Goal: Information Seeking & Learning: Learn about a topic

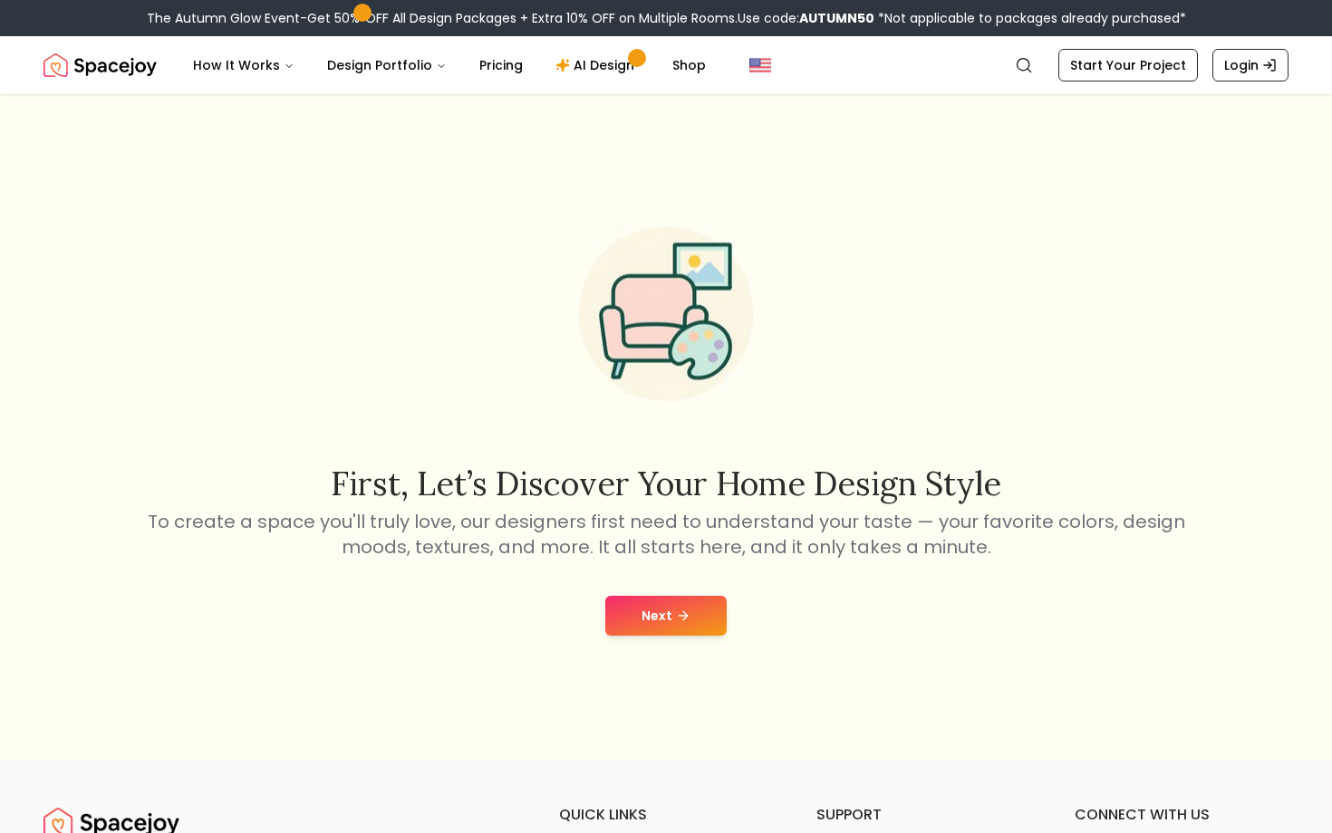
click at [663, 624] on button "Next" at bounding box center [665, 616] width 121 height 40
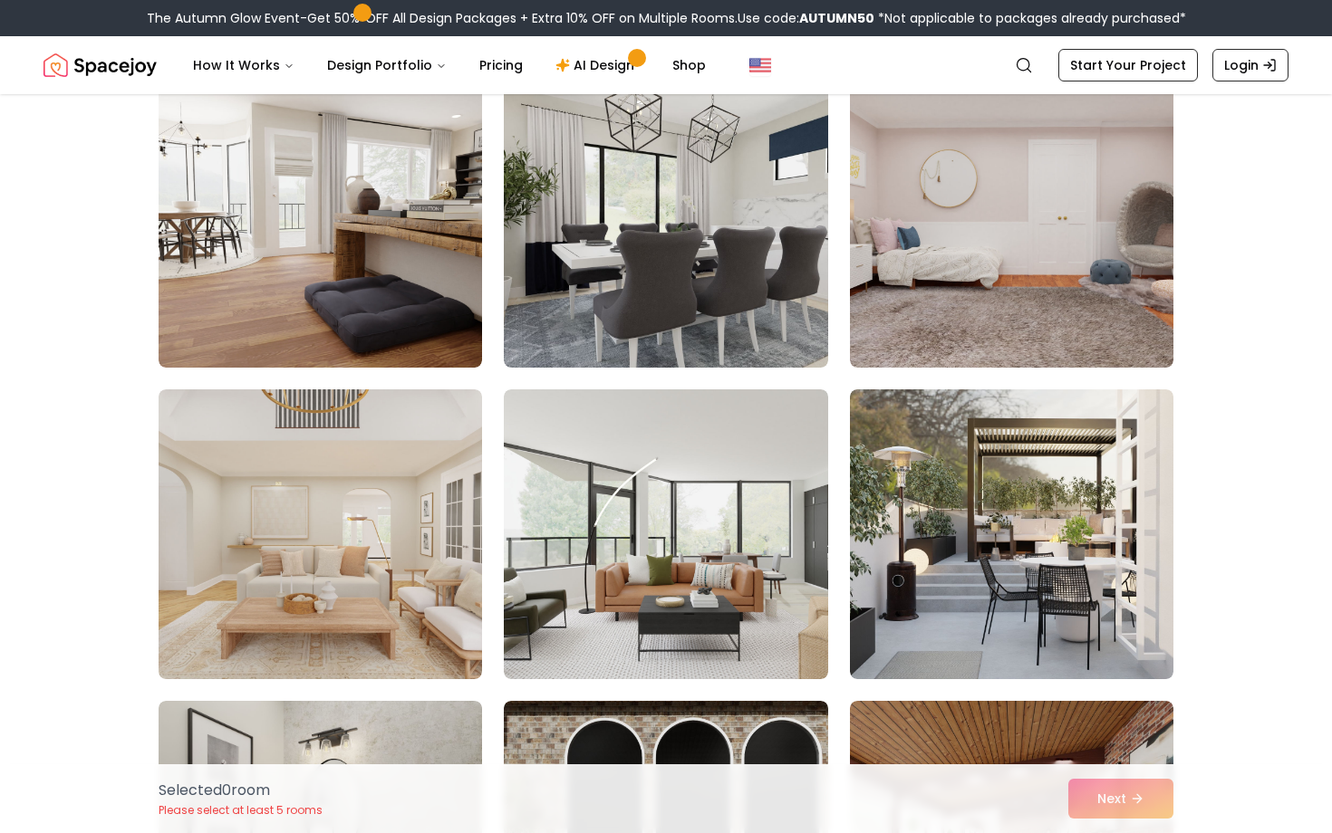
scroll to position [1416, 0]
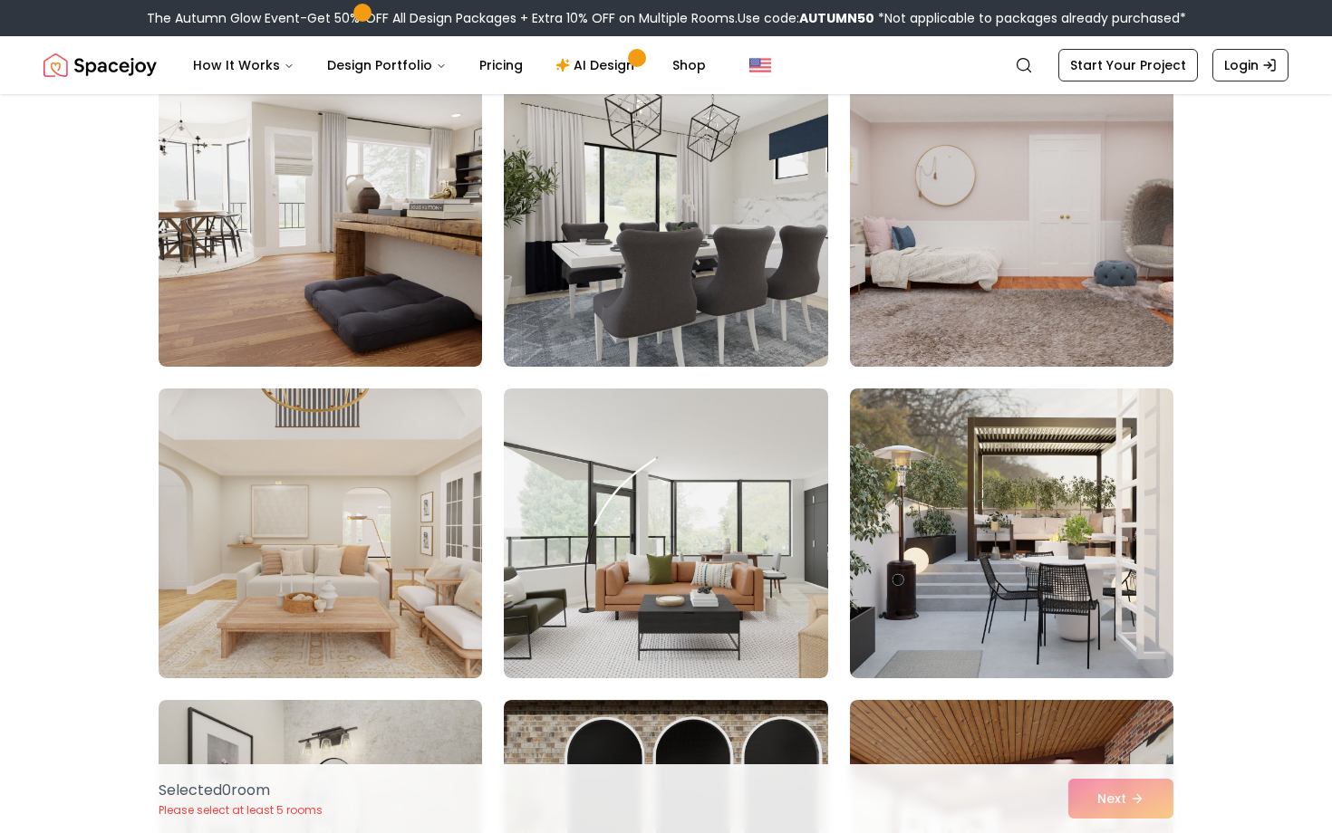
click at [917, 295] on img at bounding box center [1012, 222] width 340 height 304
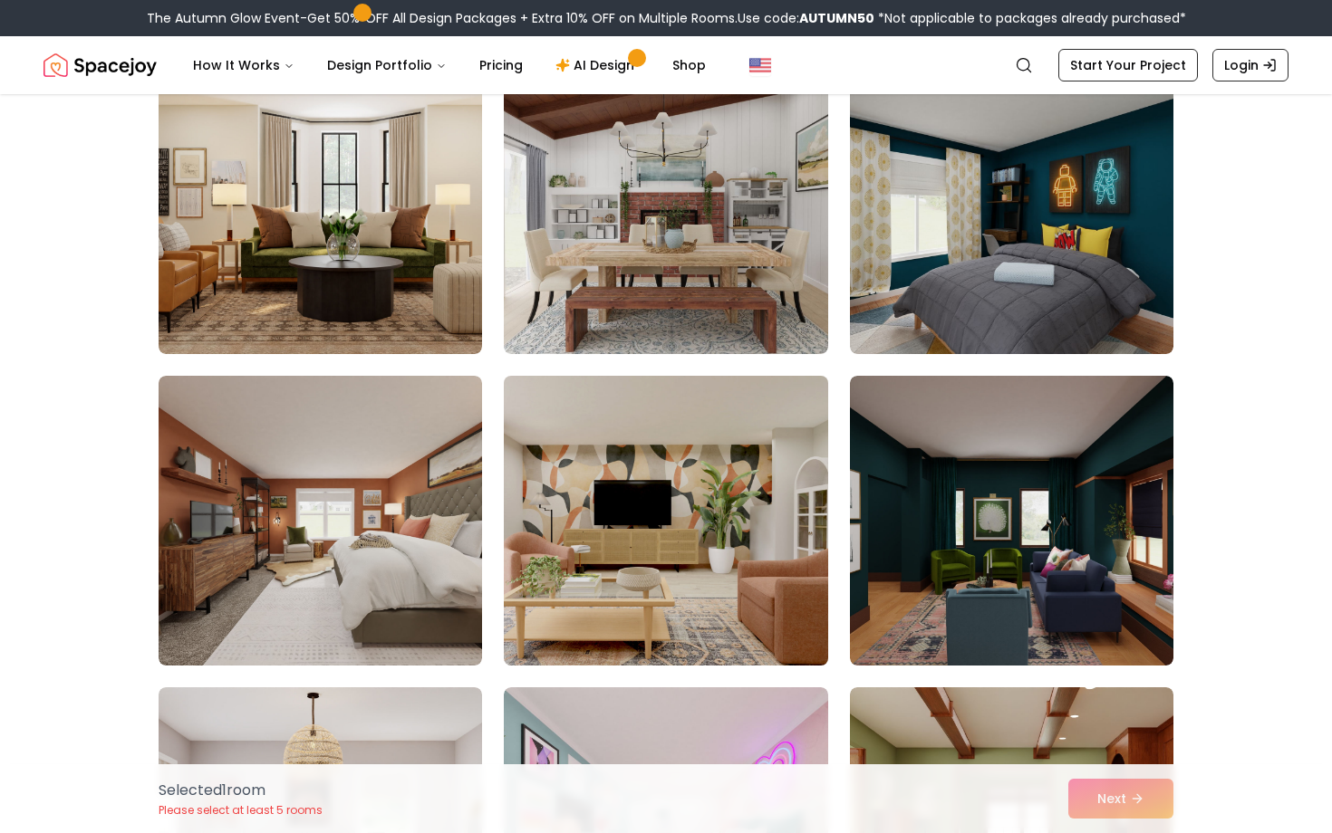
click at [723, 482] on img at bounding box center [666, 521] width 340 height 304
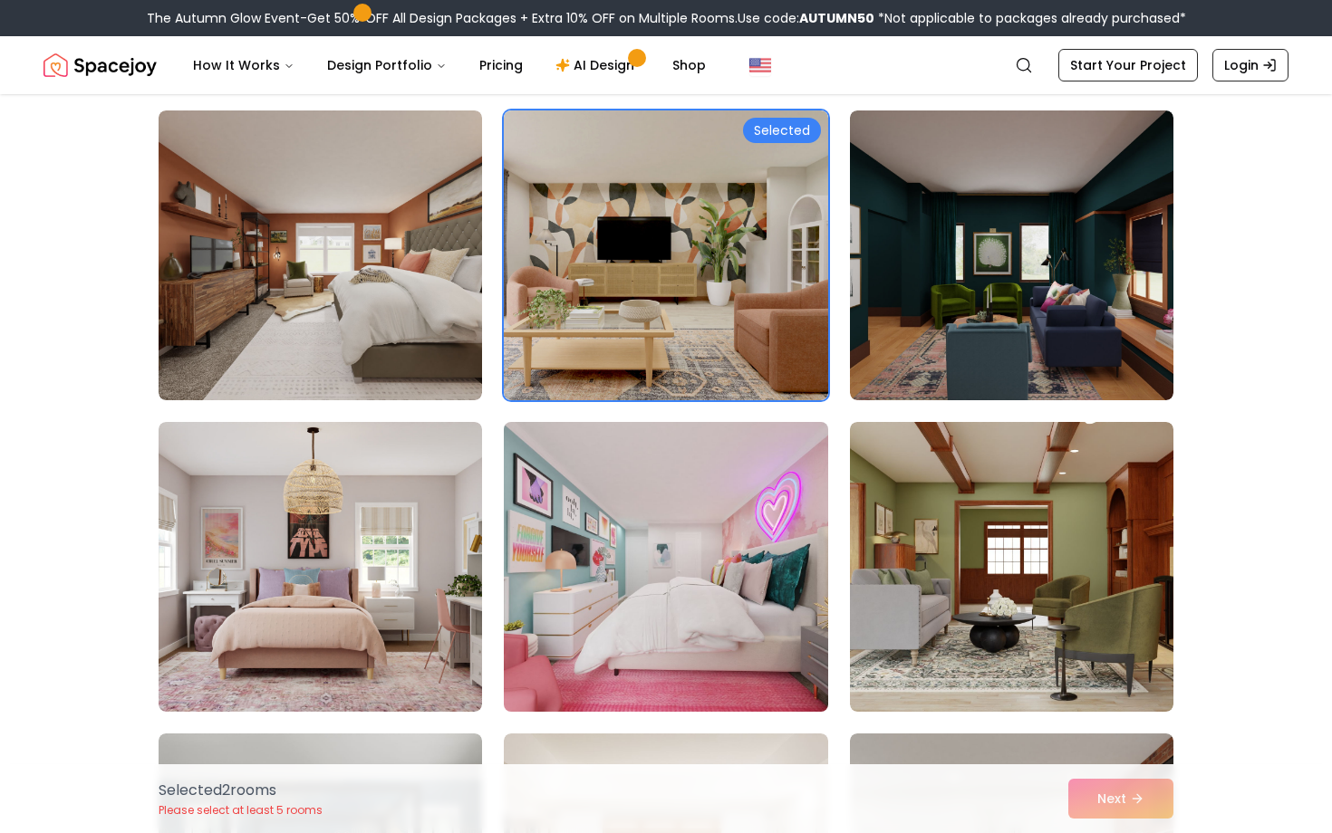
click at [711, 573] on img at bounding box center [666, 567] width 340 height 304
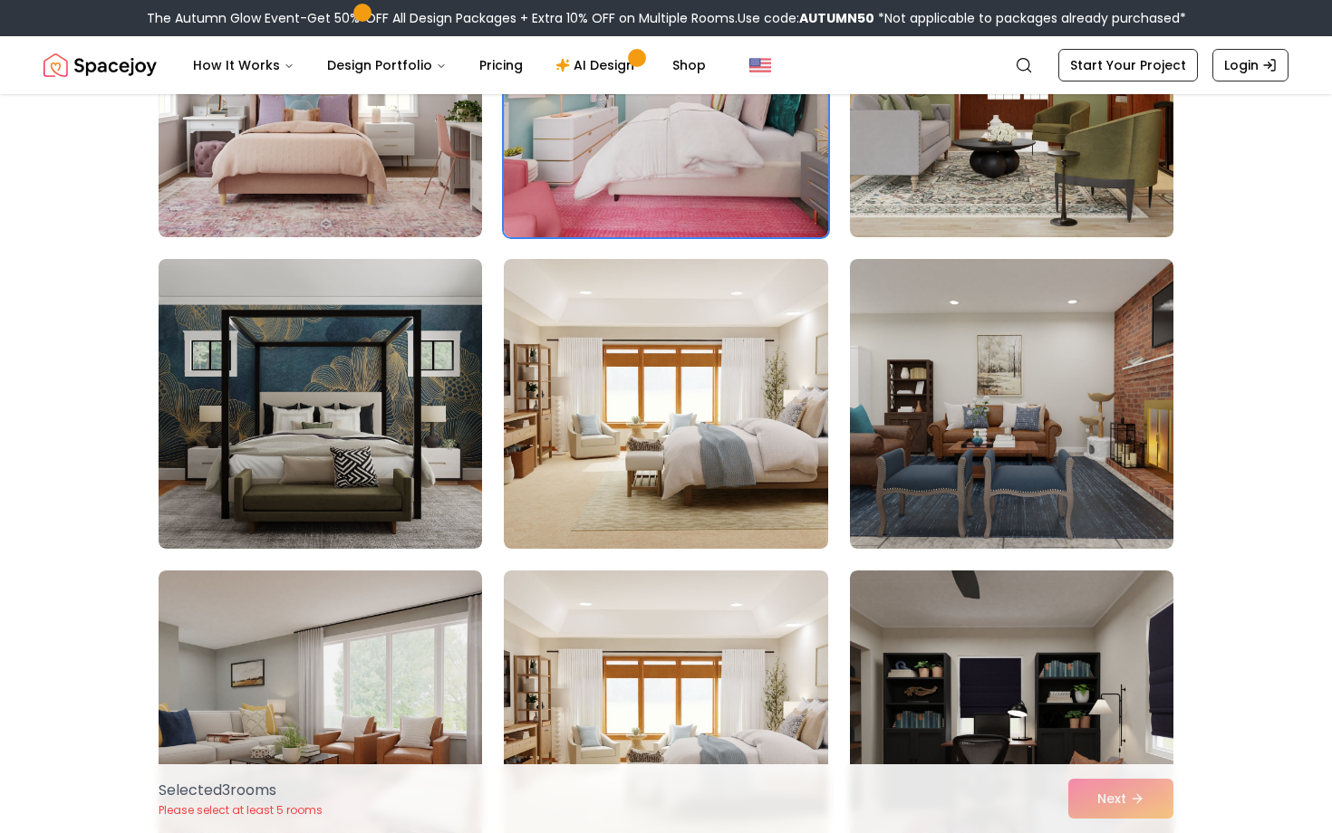
scroll to position [3758, 0]
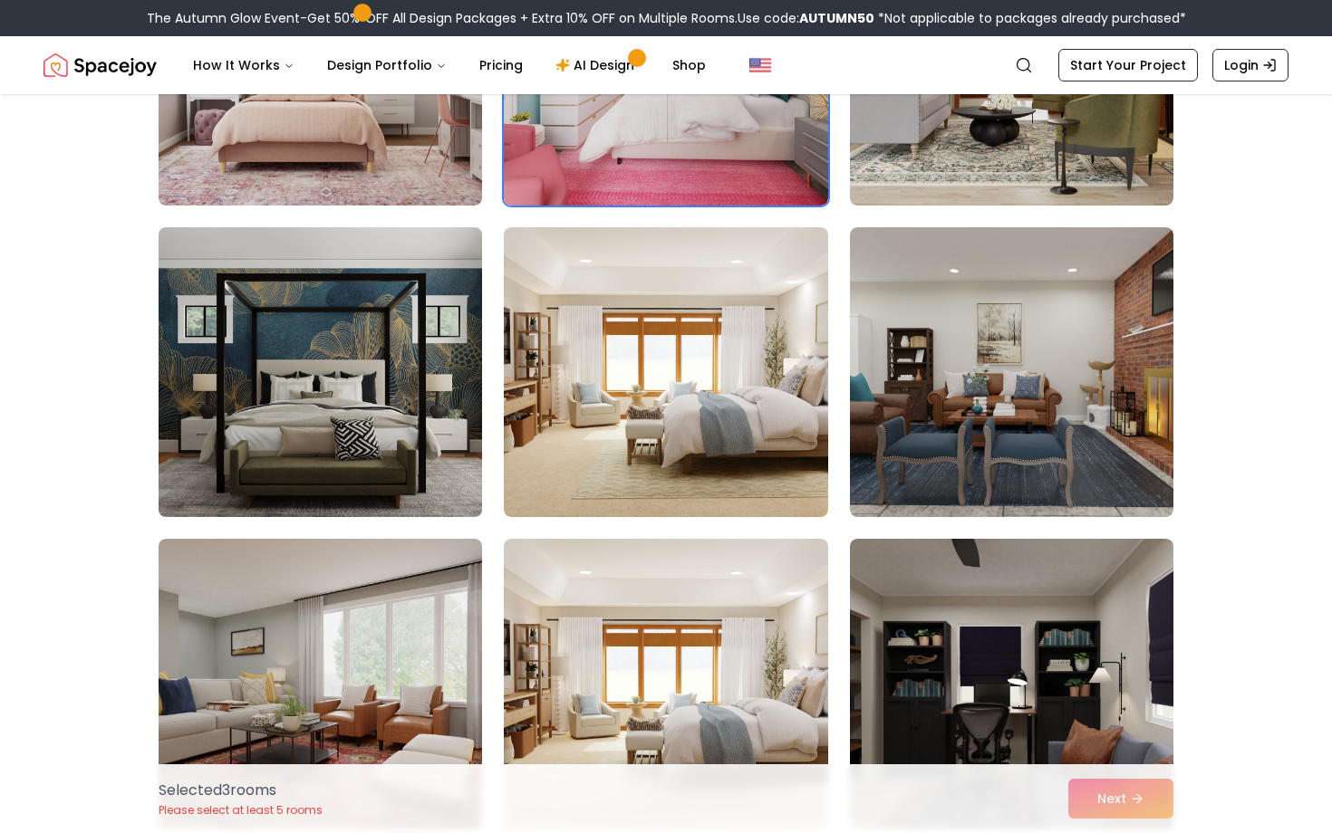
click at [310, 431] on img at bounding box center [320, 372] width 340 height 304
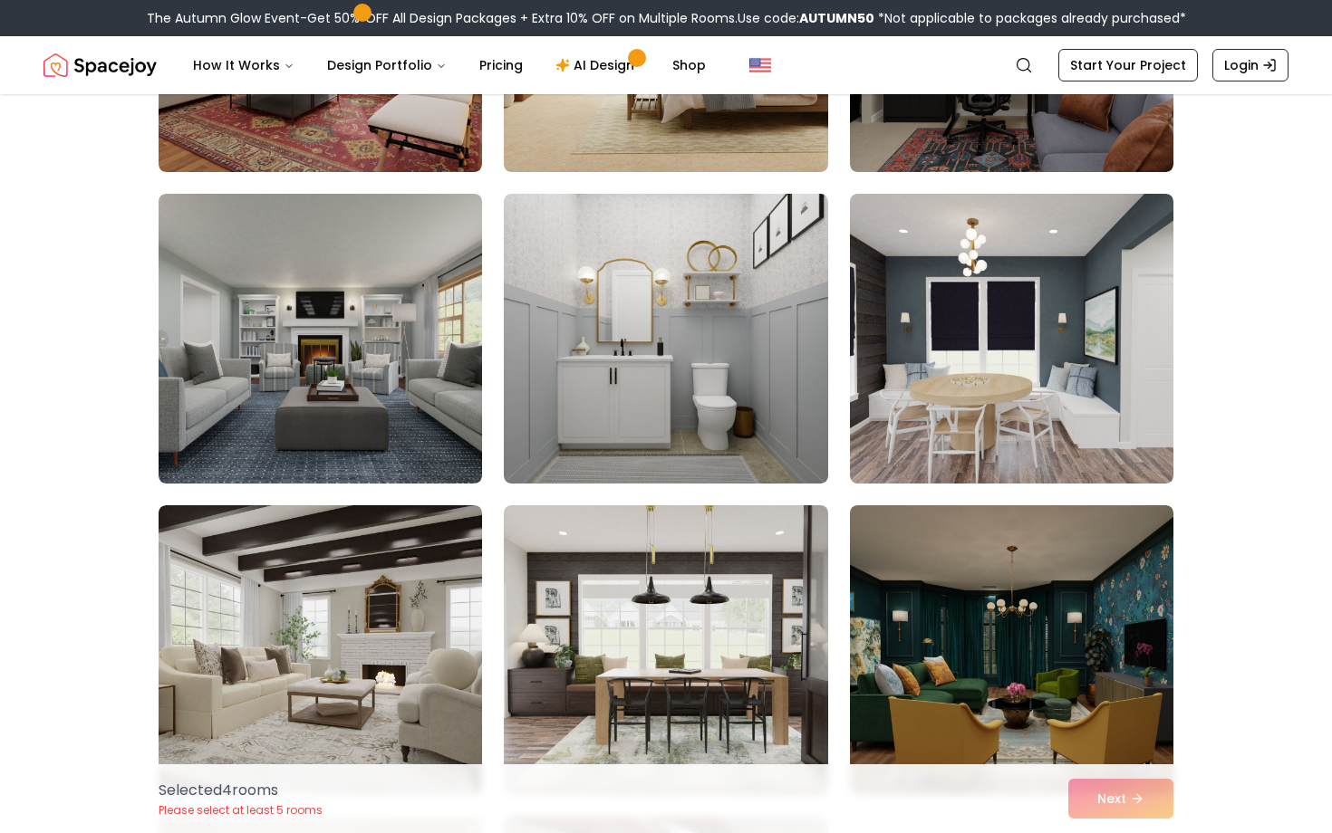
scroll to position [4416, 0]
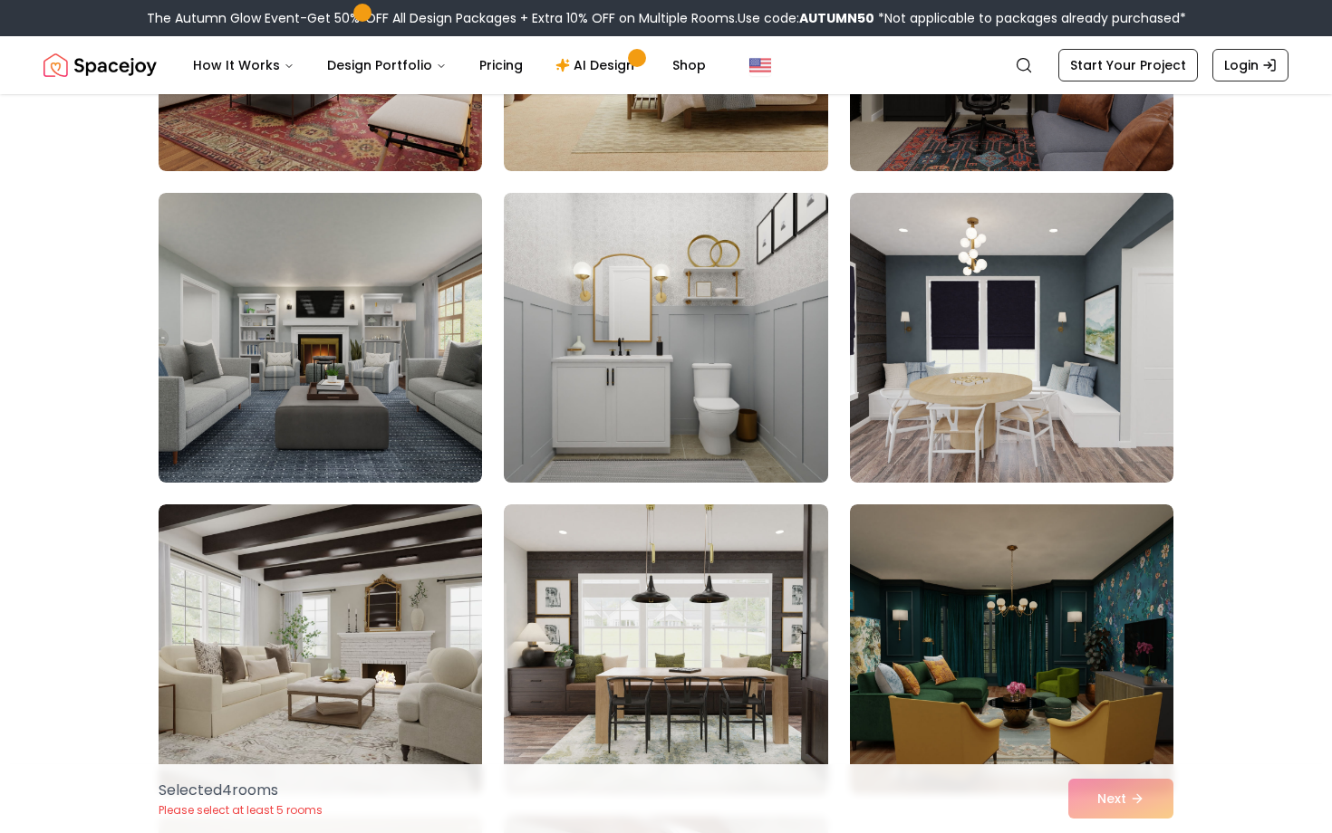
click at [593, 353] on img at bounding box center [666, 338] width 340 height 304
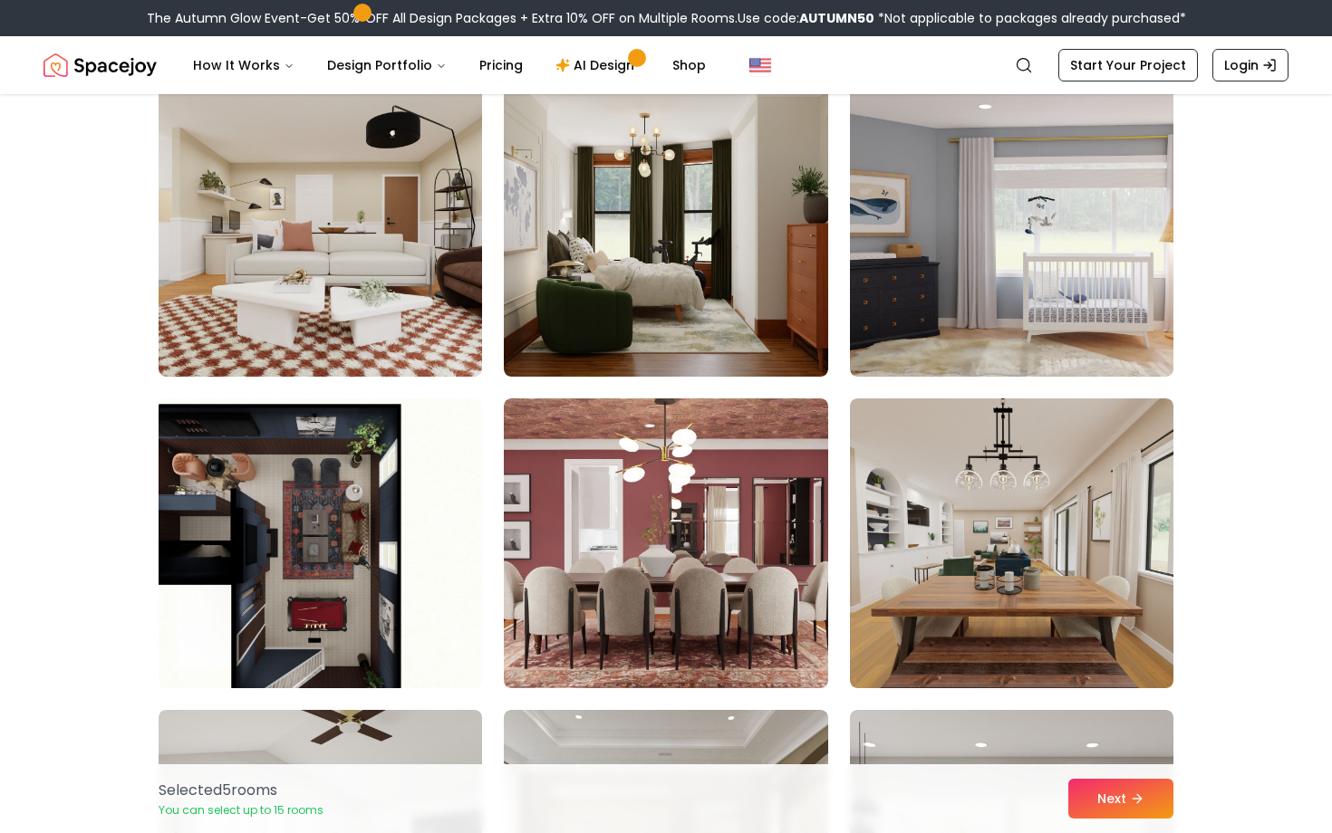
scroll to position [6087, 0]
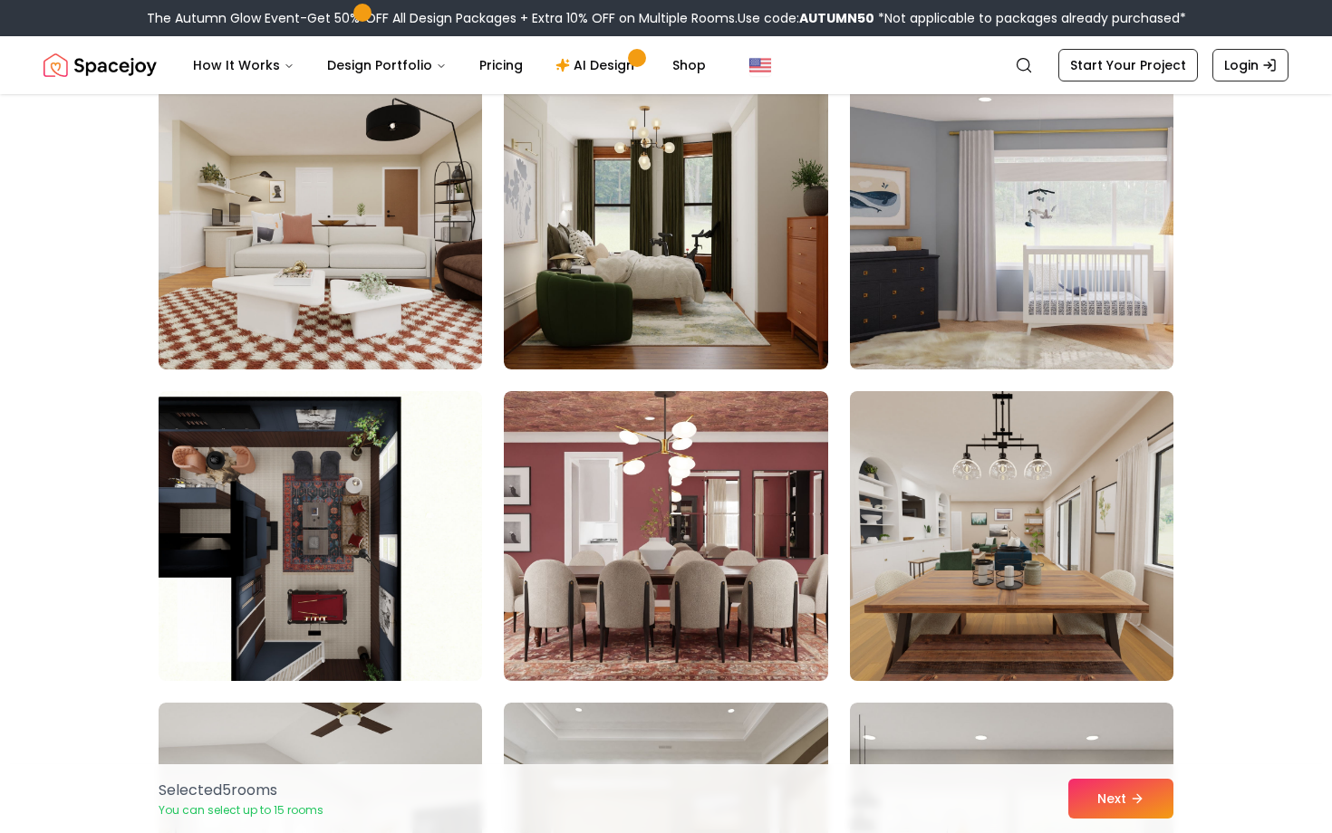
click at [923, 606] on img at bounding box center [1012, 536] width 340 height 304
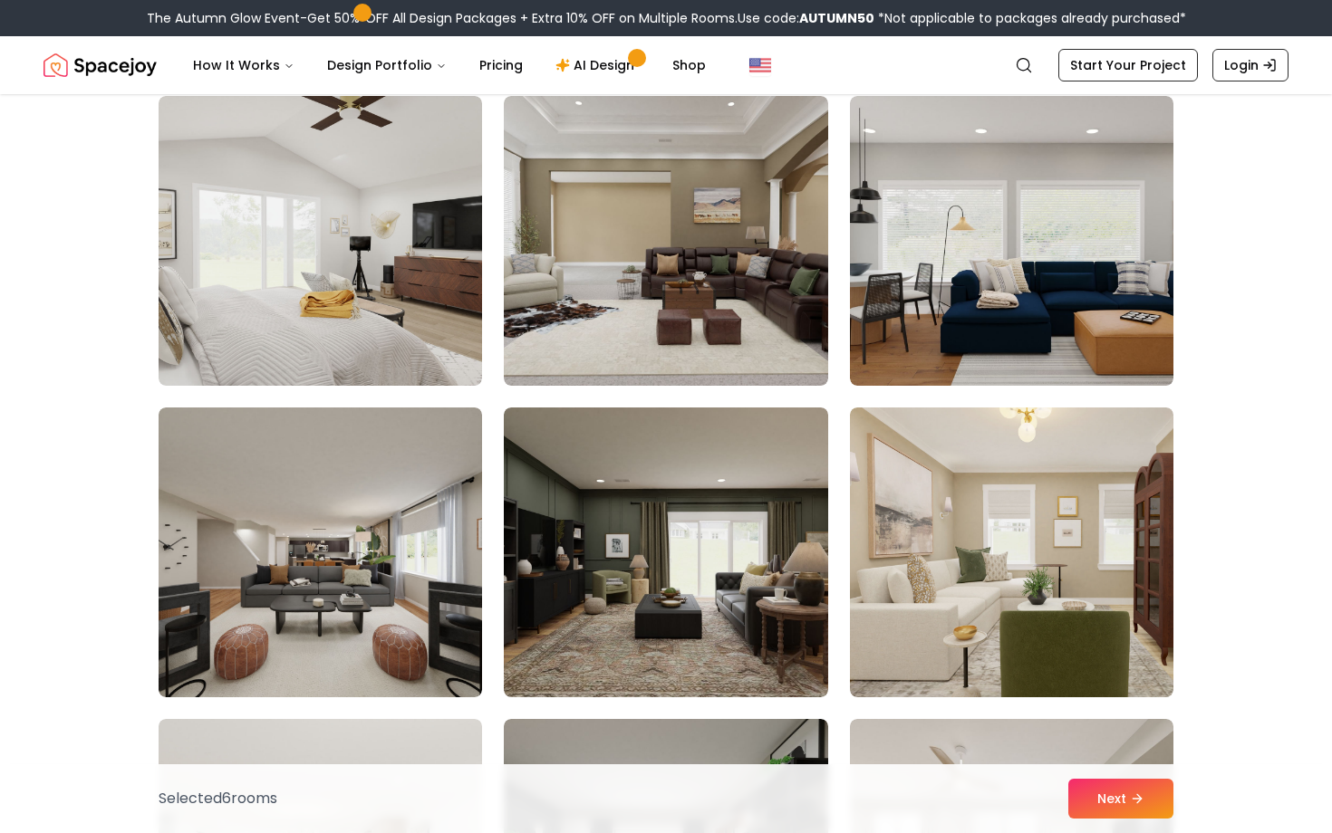
scroll to position [6698, 0]
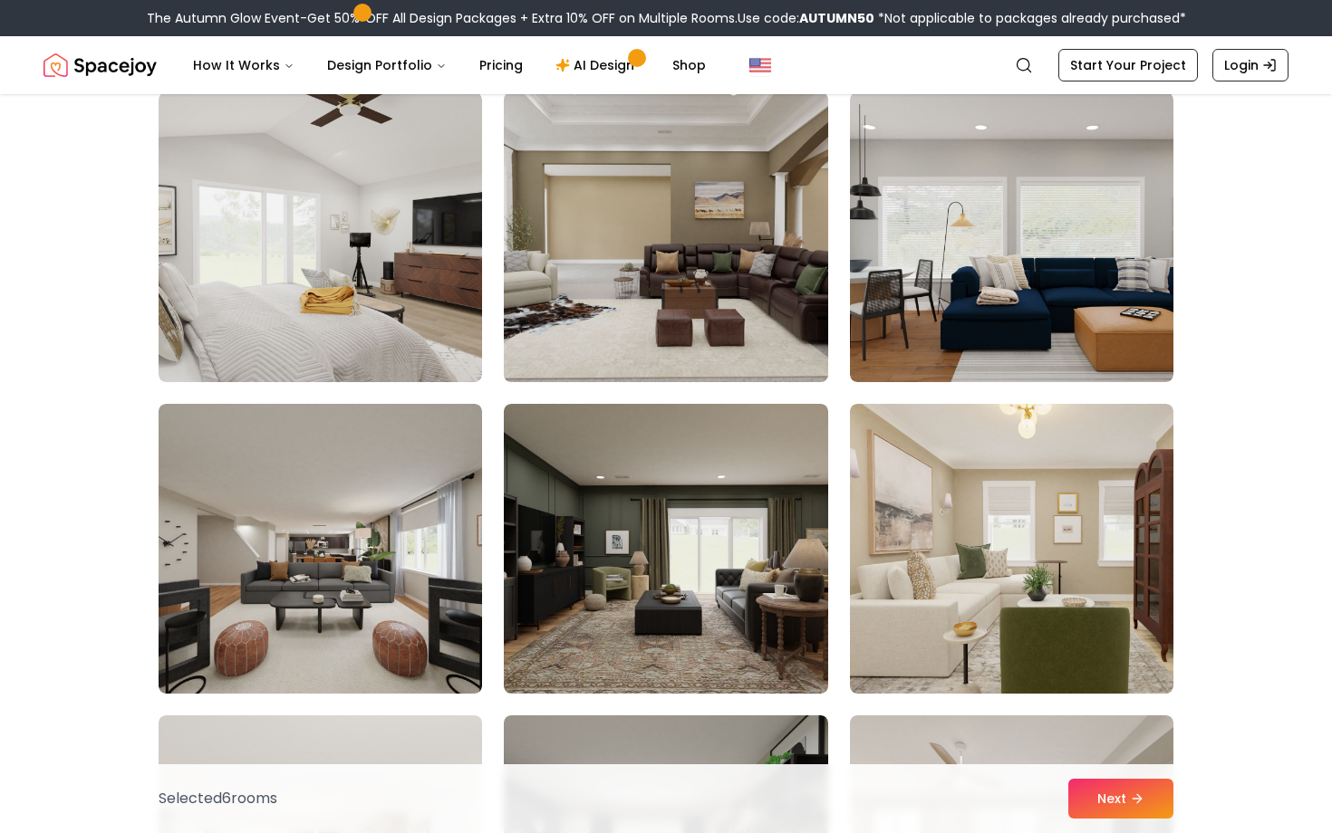
click at [652, 298] on img at bounding box center [666, 237] width 340 height 304
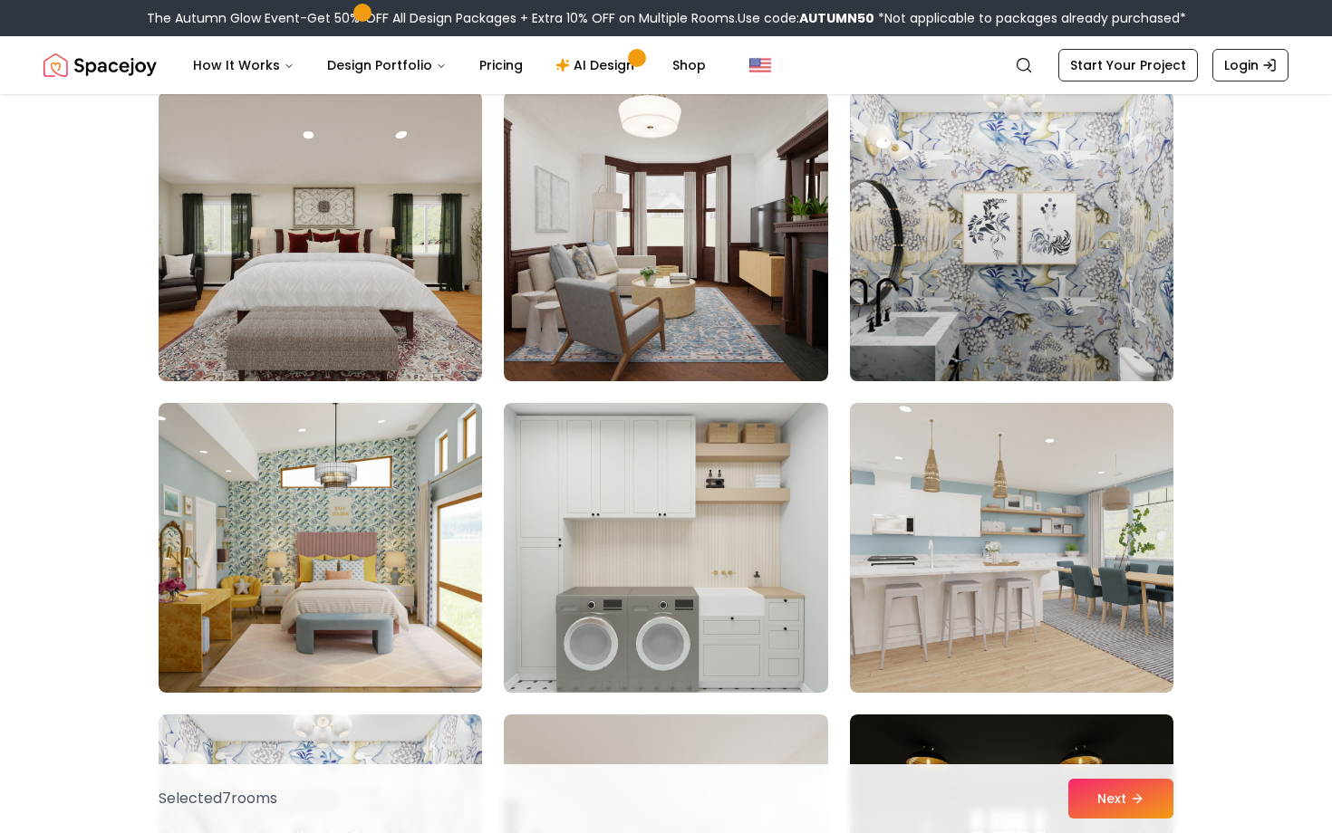
scroll to position [7636, 0]
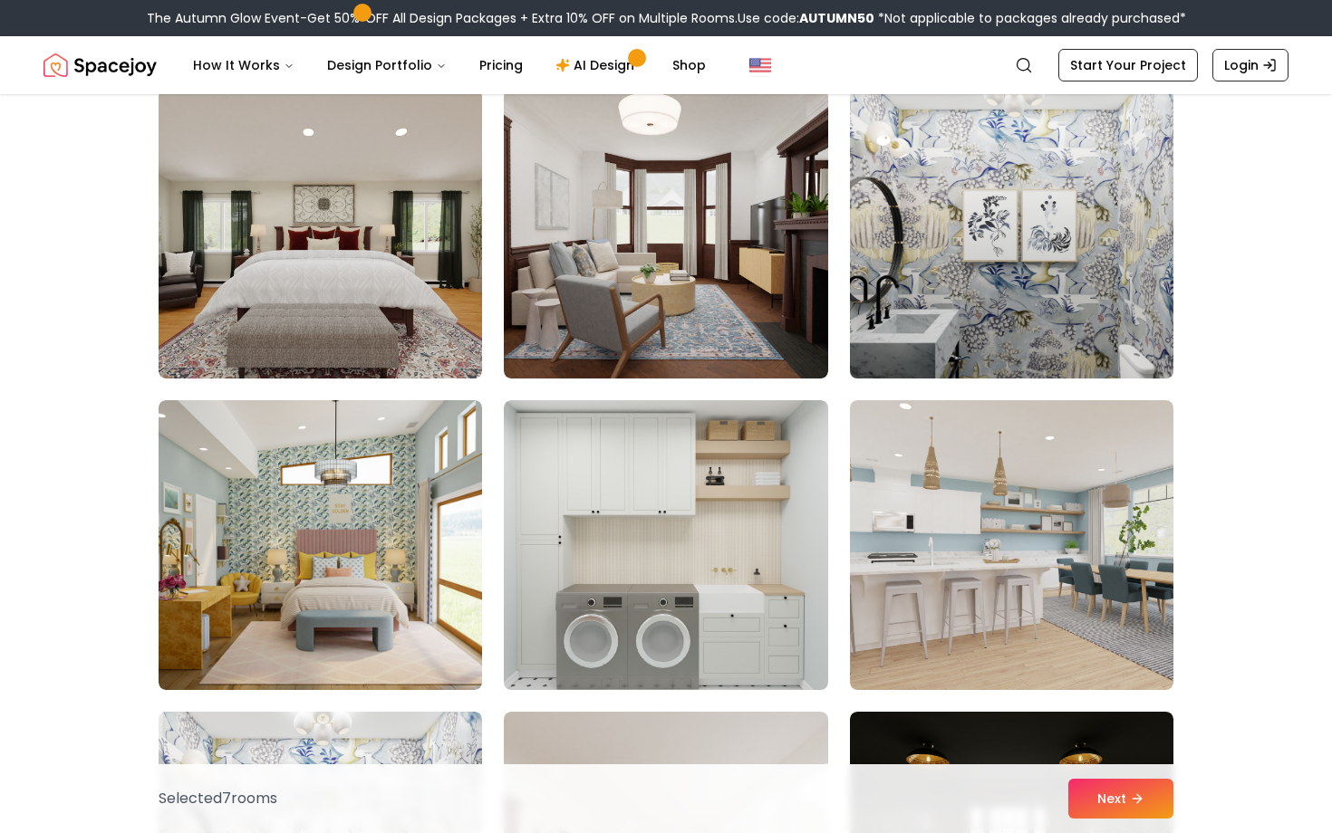
click at [978, 258] on img at bounding box center [1012, 234] width 340 height 304
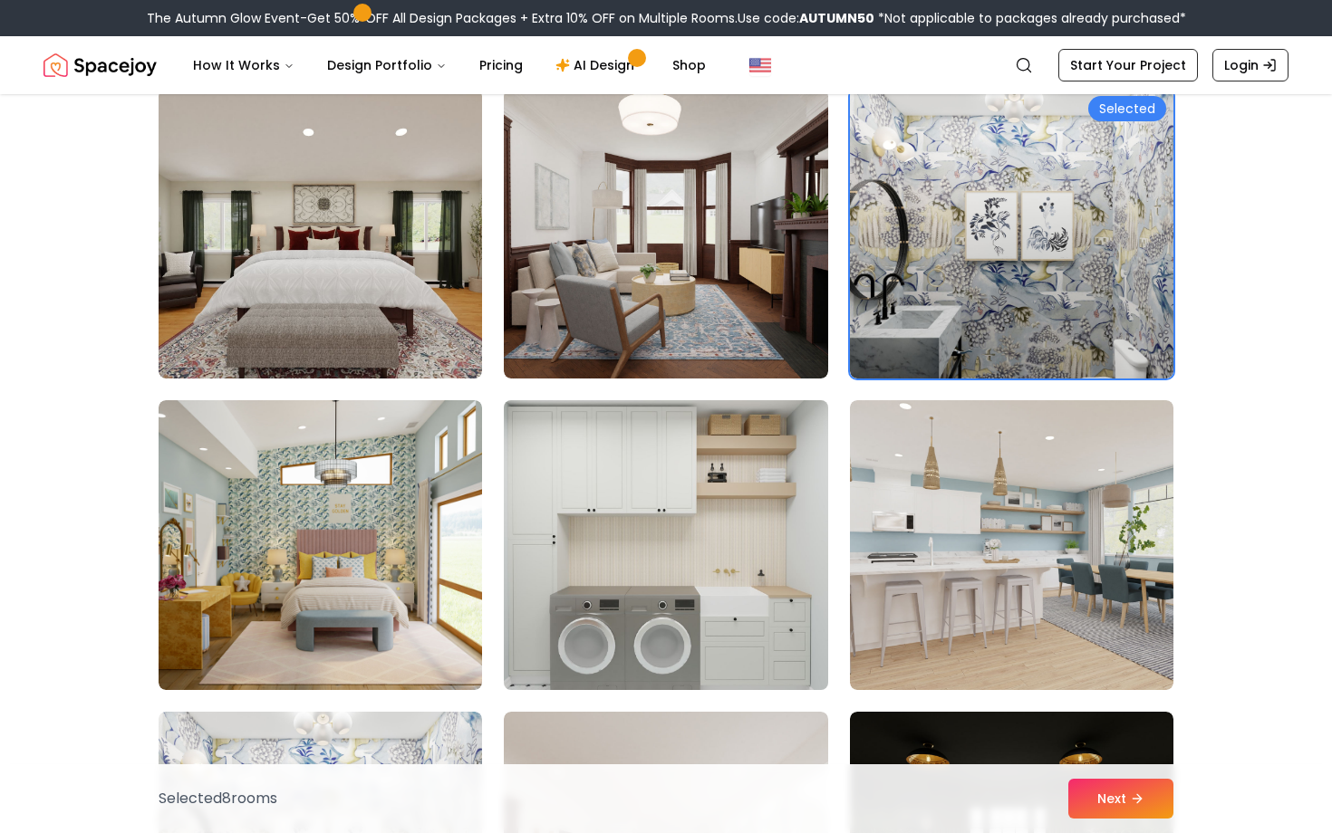
click at [730, 495] on img at bounding box center [666, 545] width 340 height 304
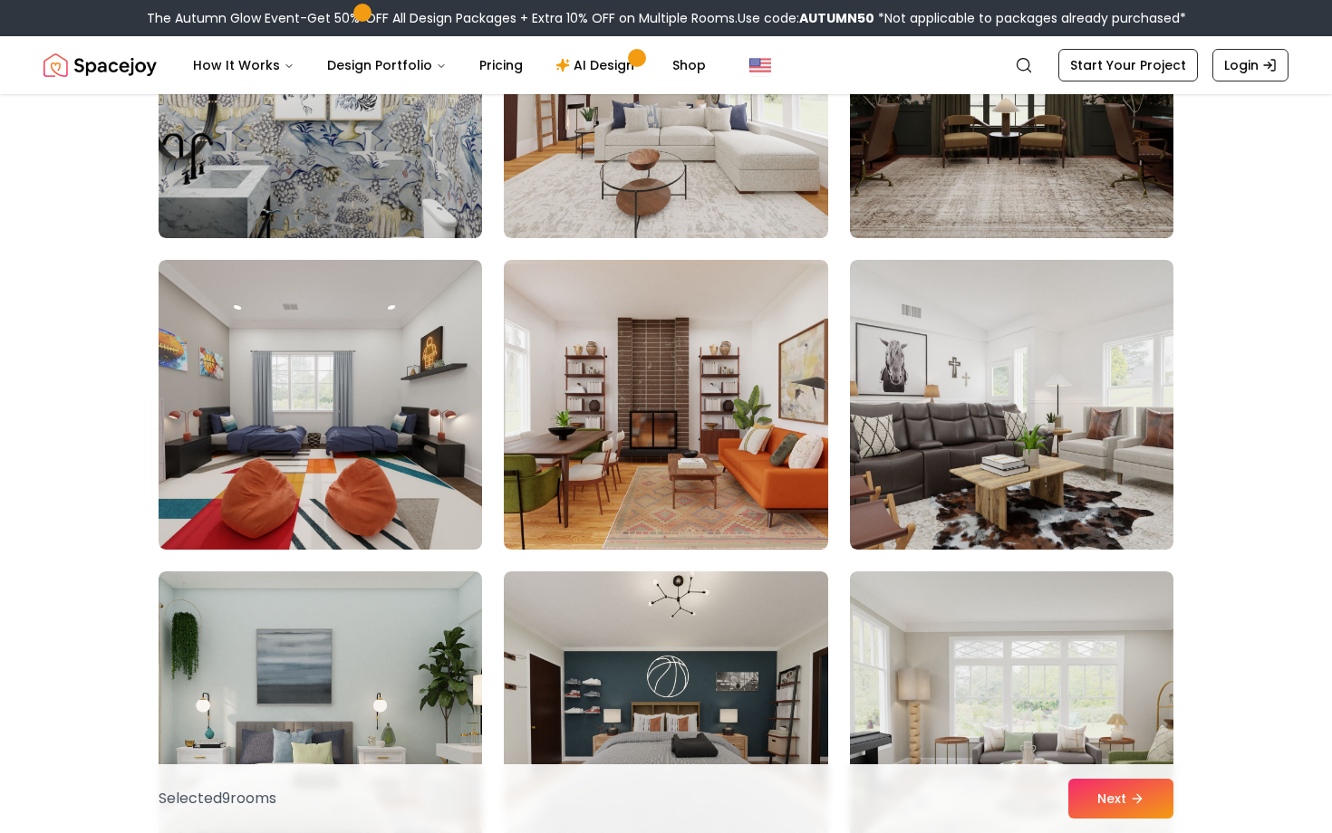
scroll to position [8619, 0]
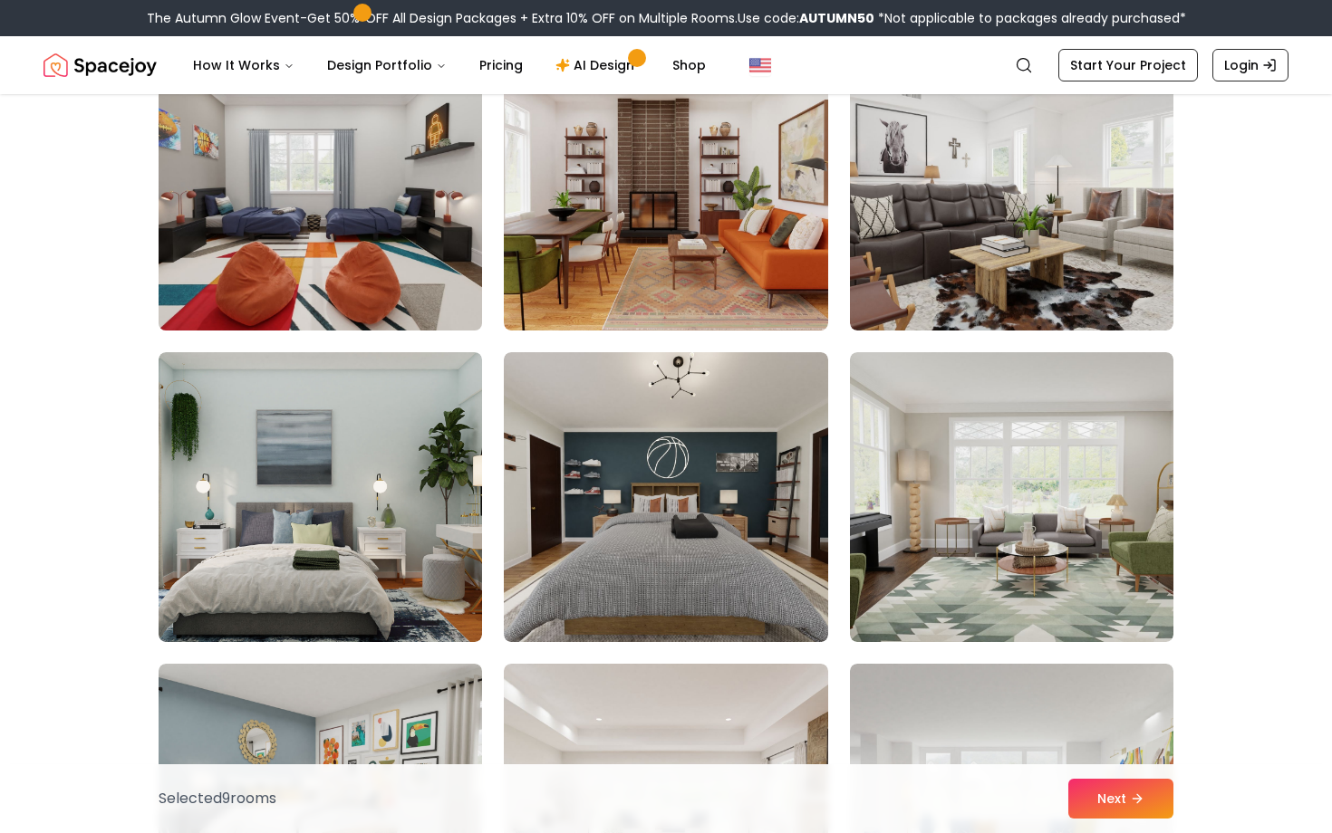
click at [256, 201] on img at bounding box center [320, 186] width 340 height 304
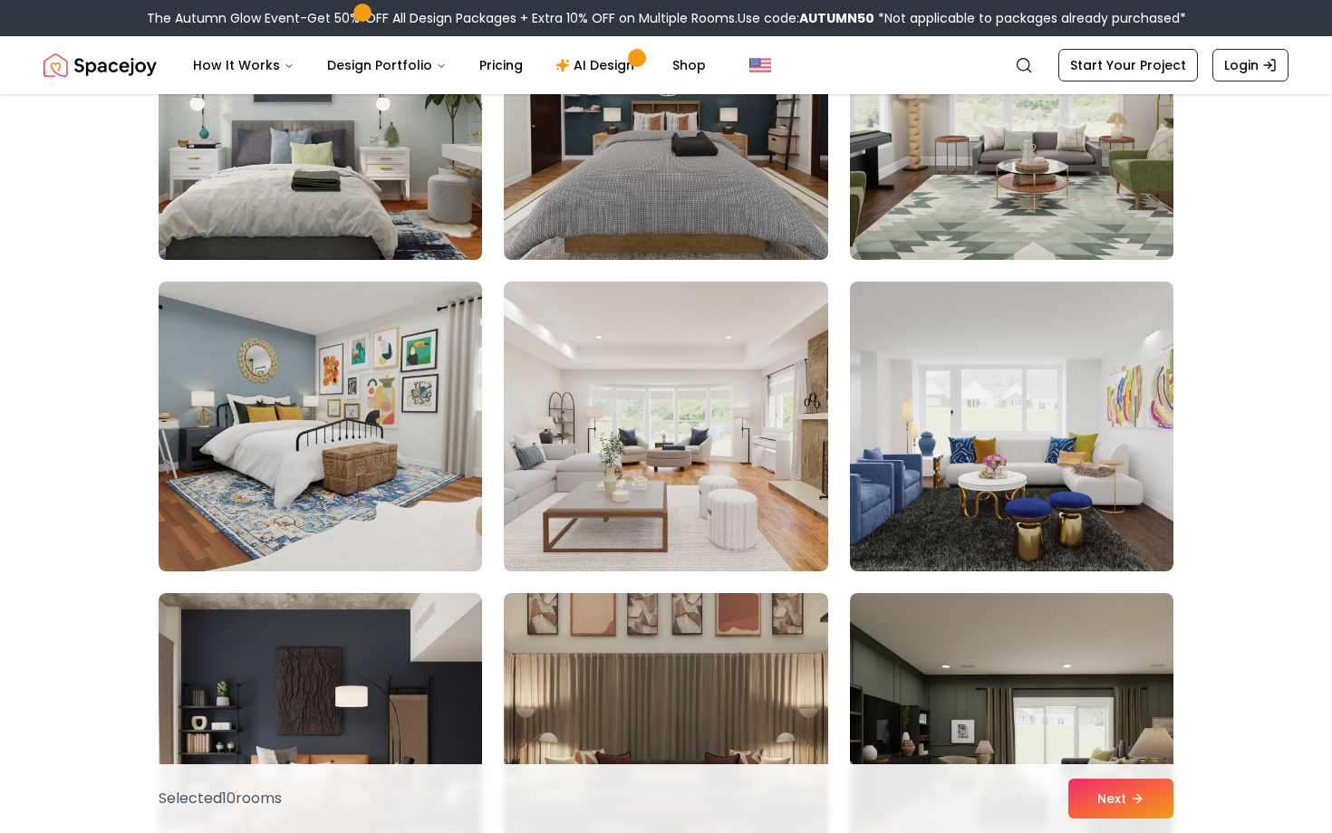
scroll to position [9009, 0]
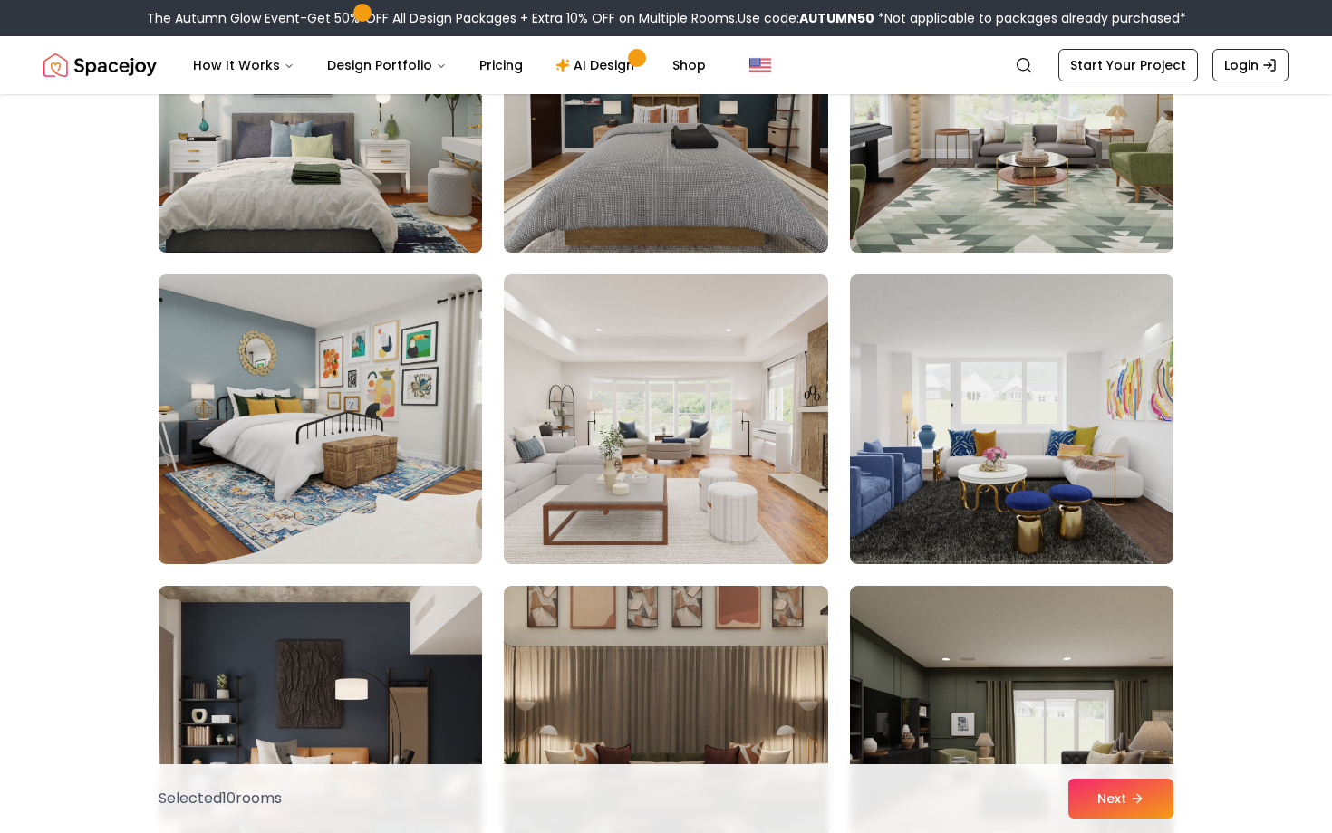
click at [429, 428] on img at bounding box center [320, 419] width 323 height 290
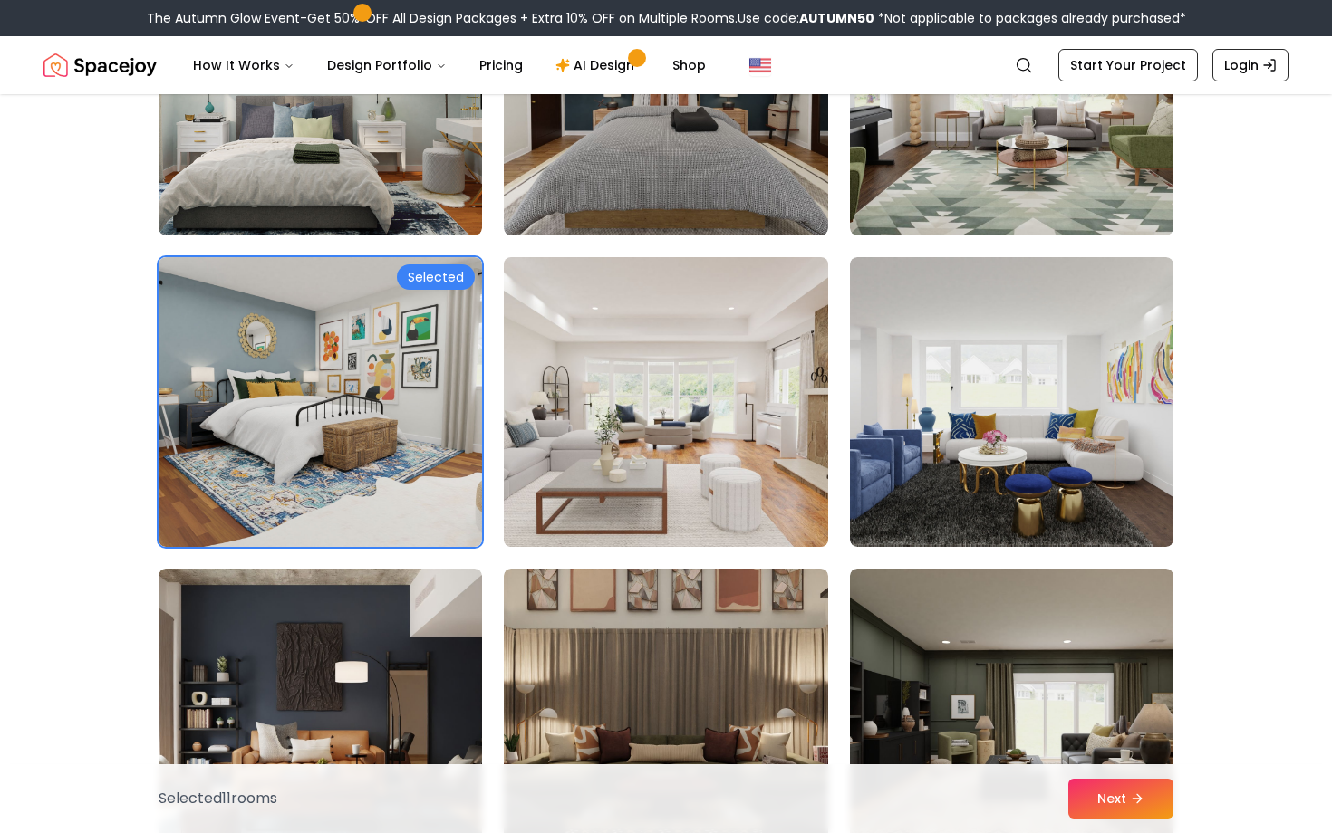
scroll to position [9029, 0]
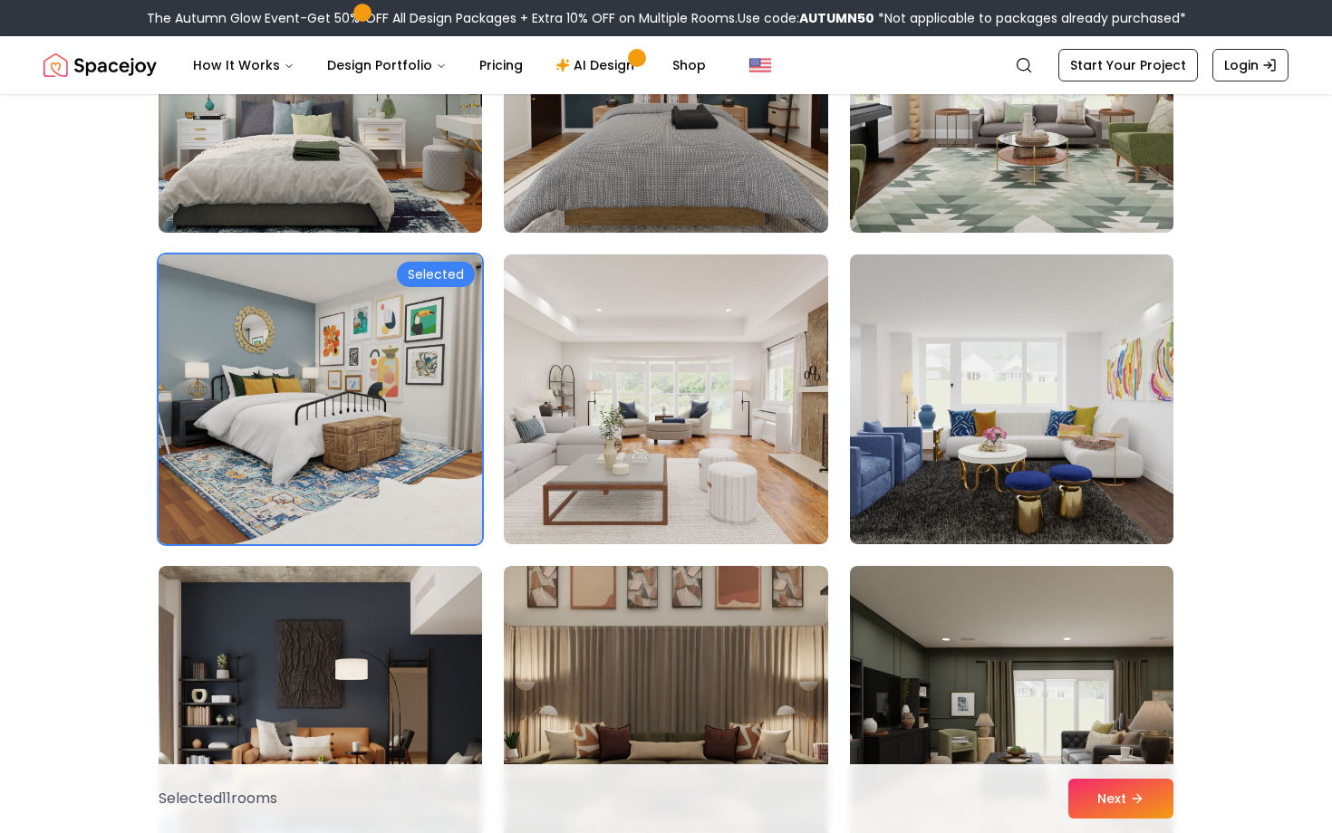
click at [357, 399] on img at bounding box center [320, 399] width 340 height 304
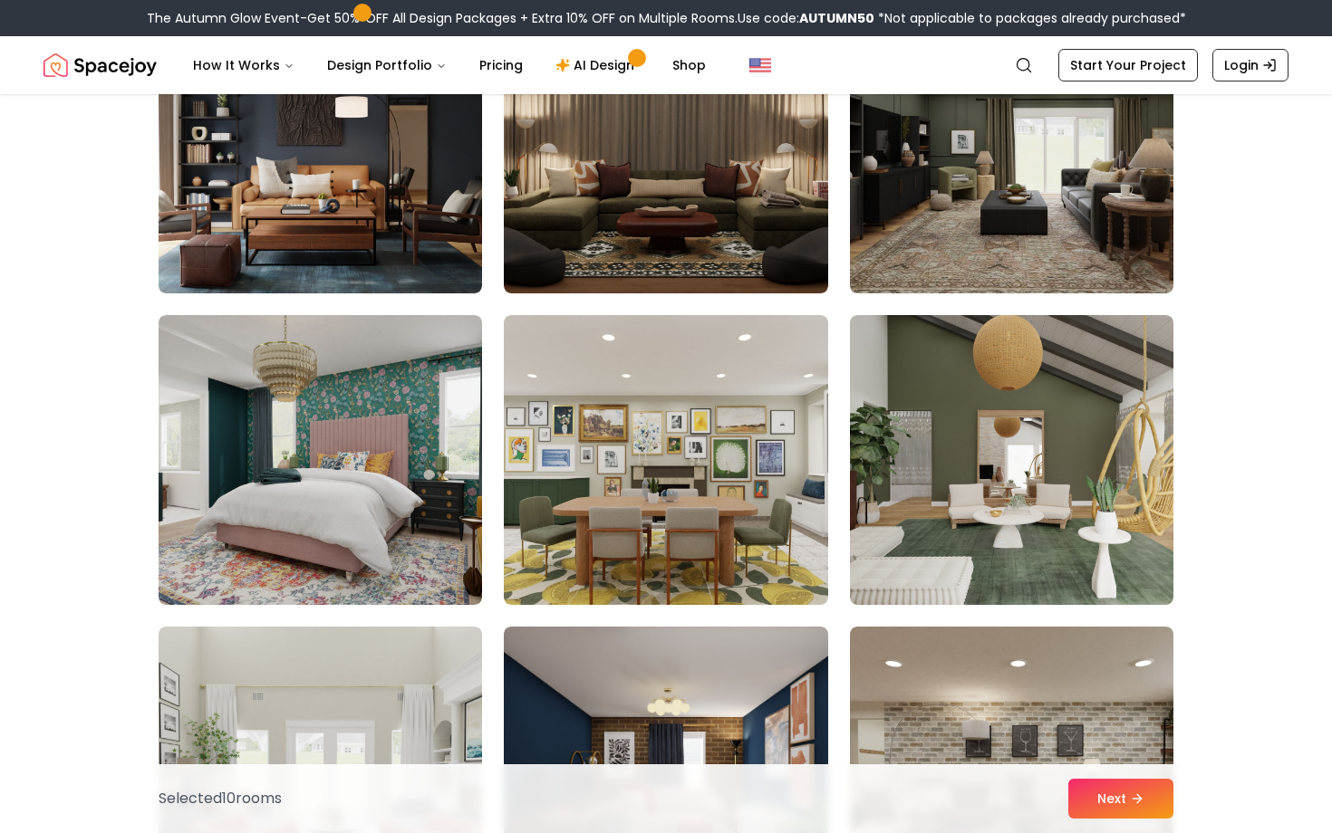
scroll to position [9594, 0]
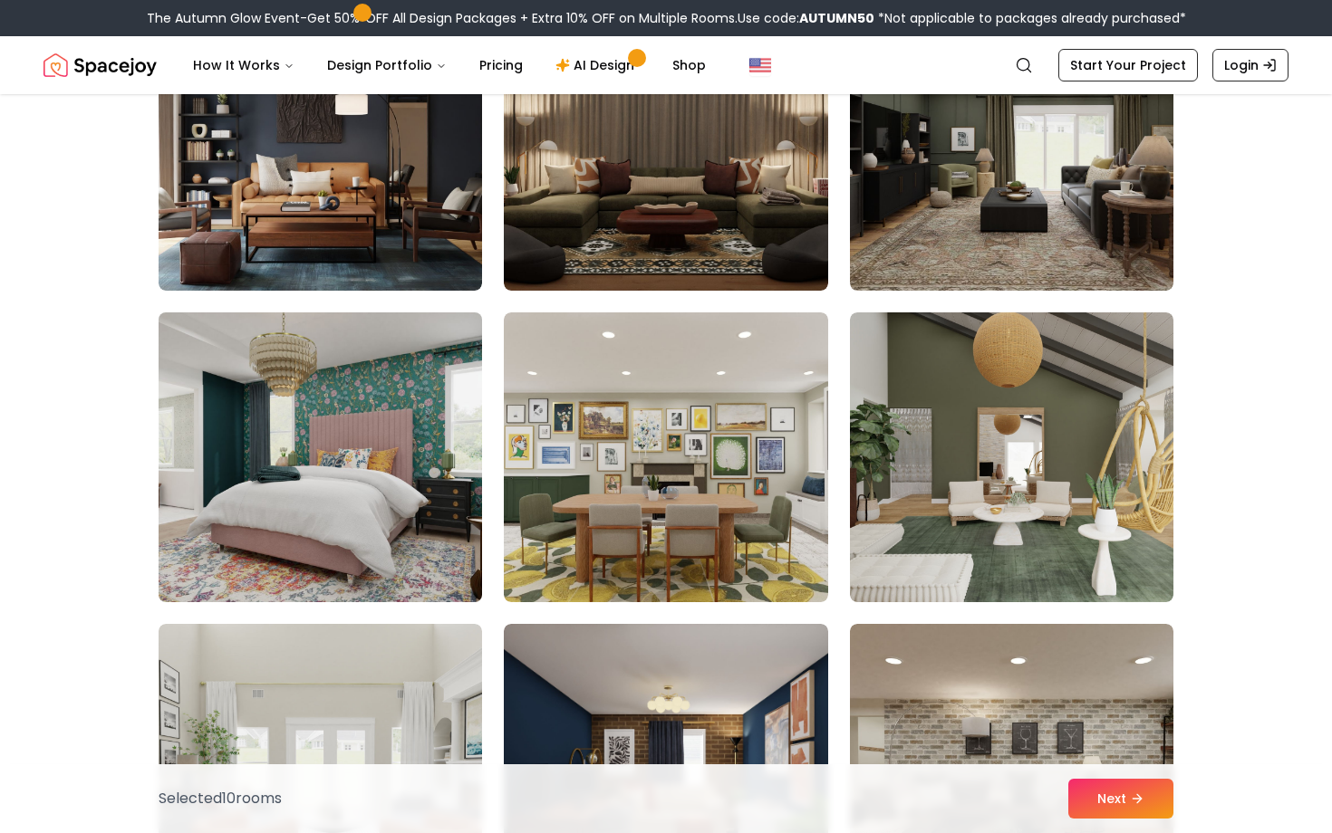
click at [467, 471] on img at bounding box center [320, 457] width 340 height 304
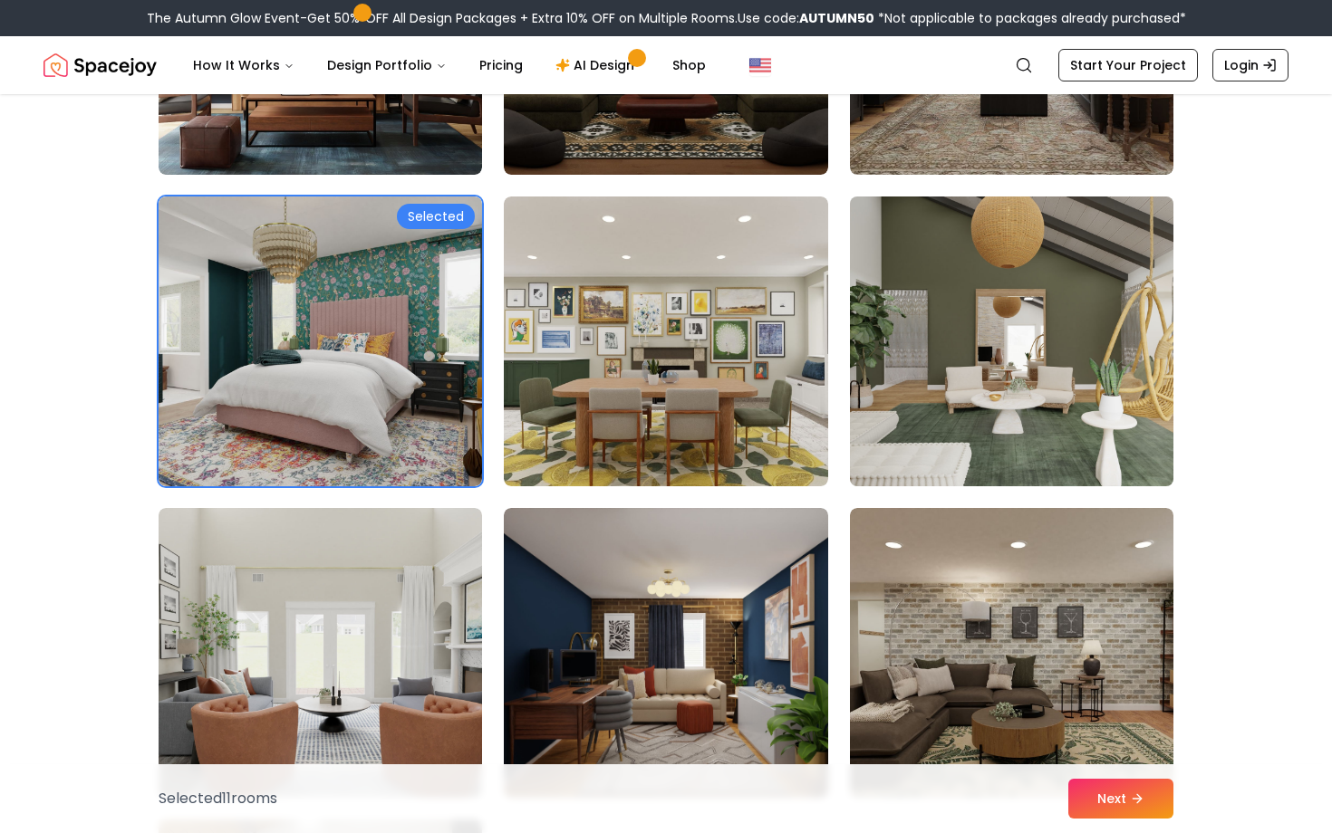
click at [897, 444] on img at bounding box center [1012, 341] width 340 height 304
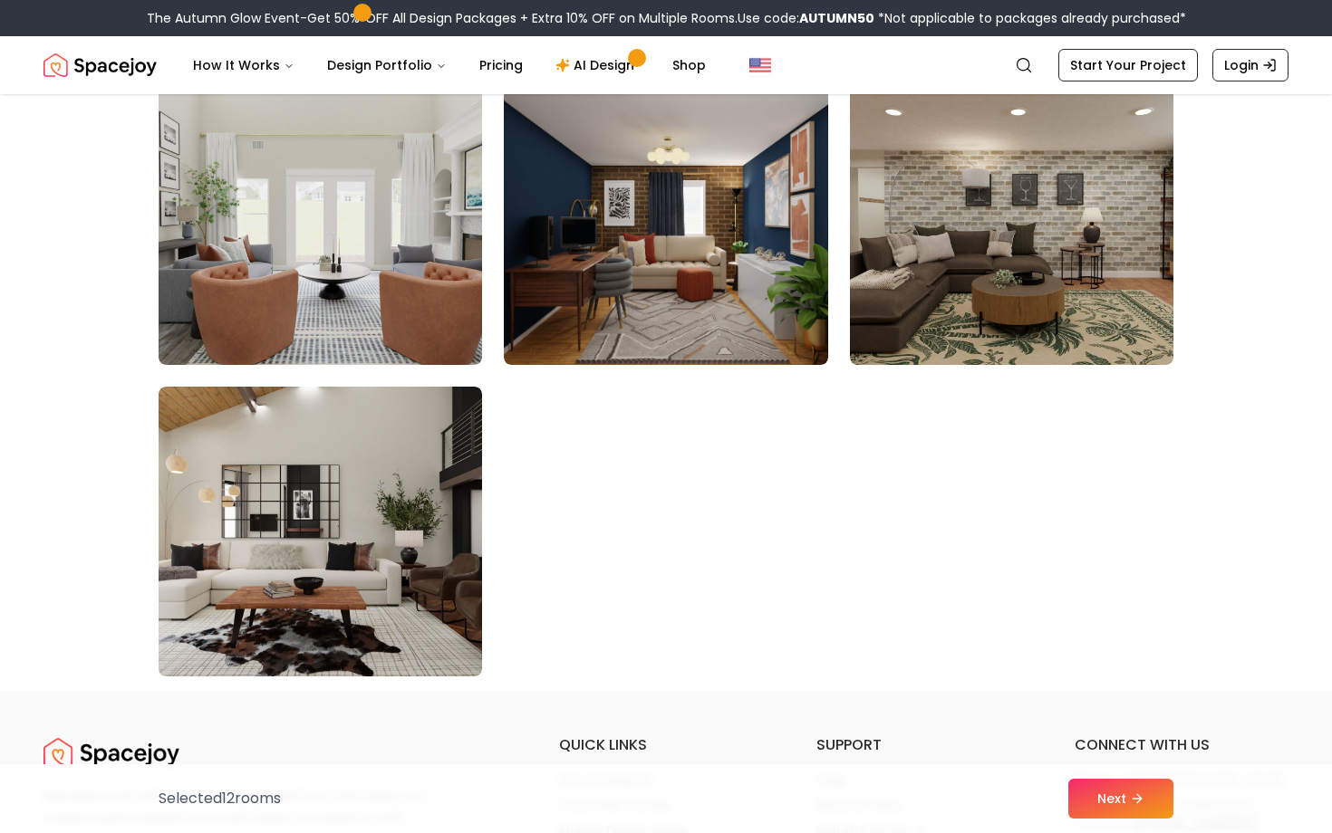
scroll to position [10136, 0]
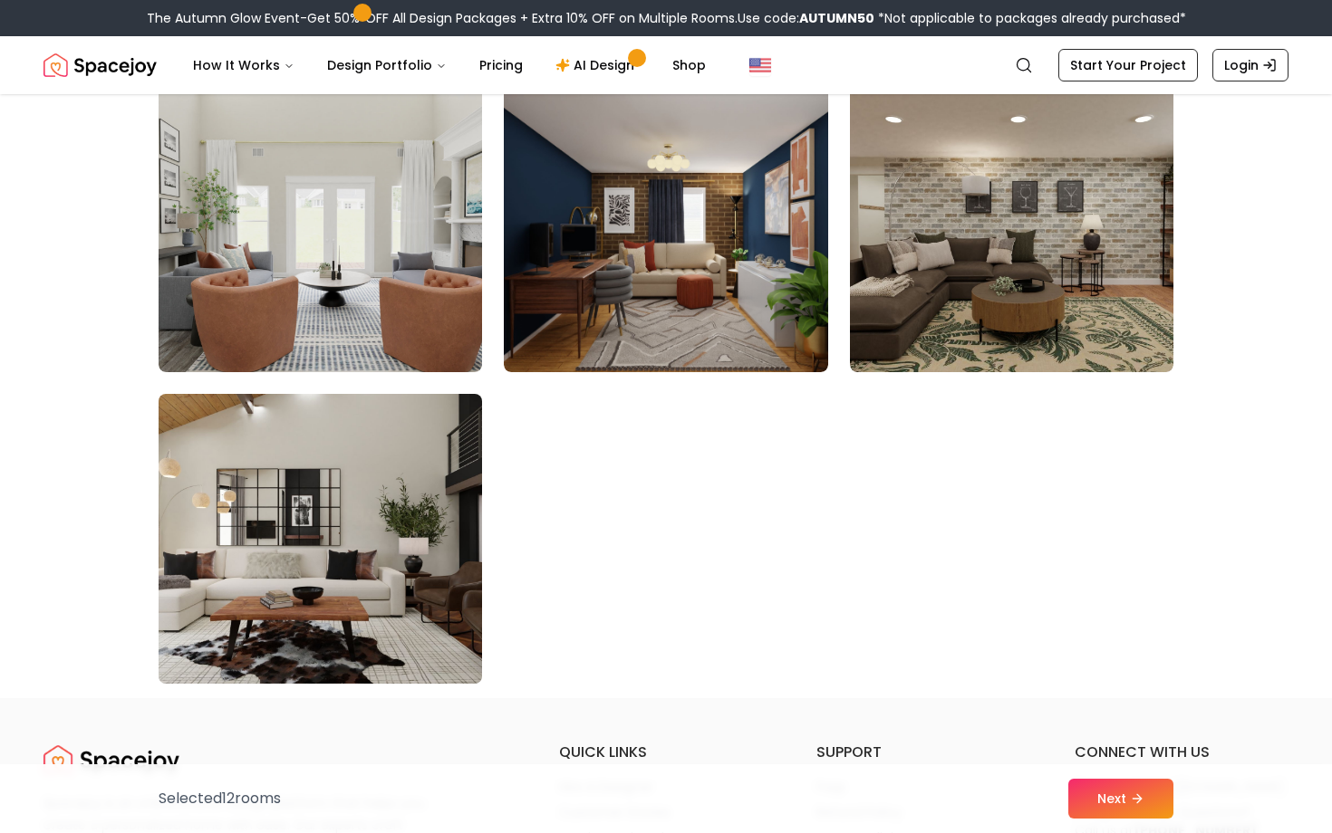
click at [446, 596] on img at bounding box center [320, 539] width 340 height 304
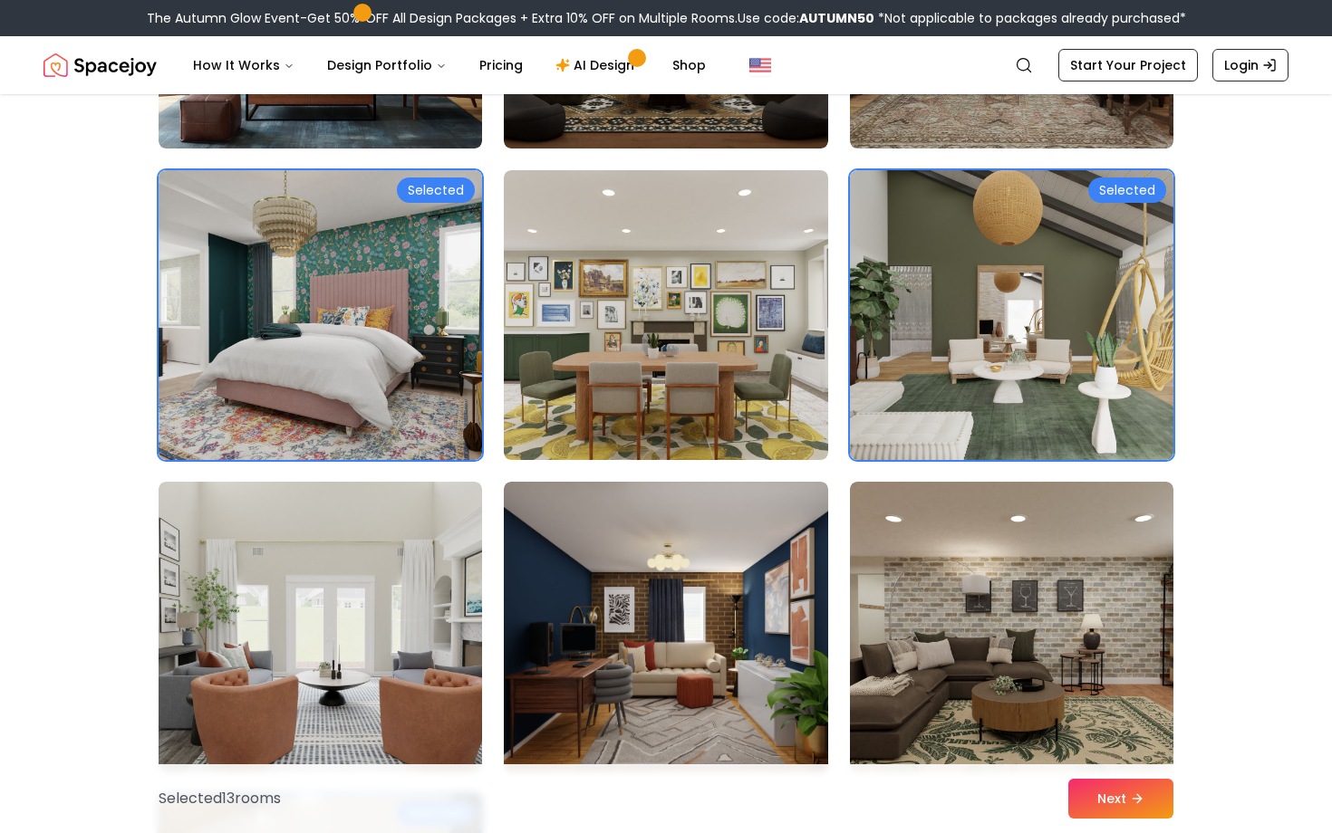
scroll to position [9737, 0]
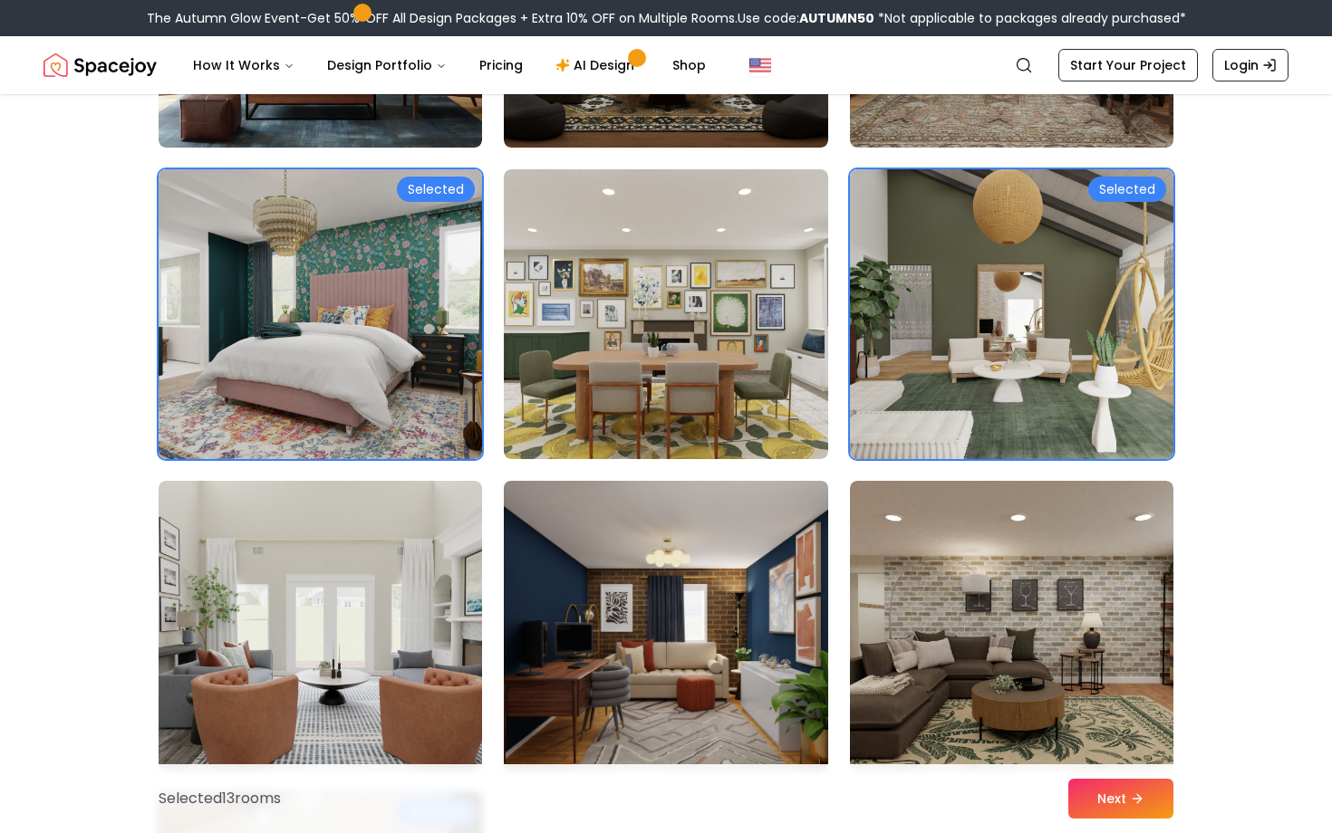
click at [627, 570] on img at bounding box center [666, 626] width 340 height 304
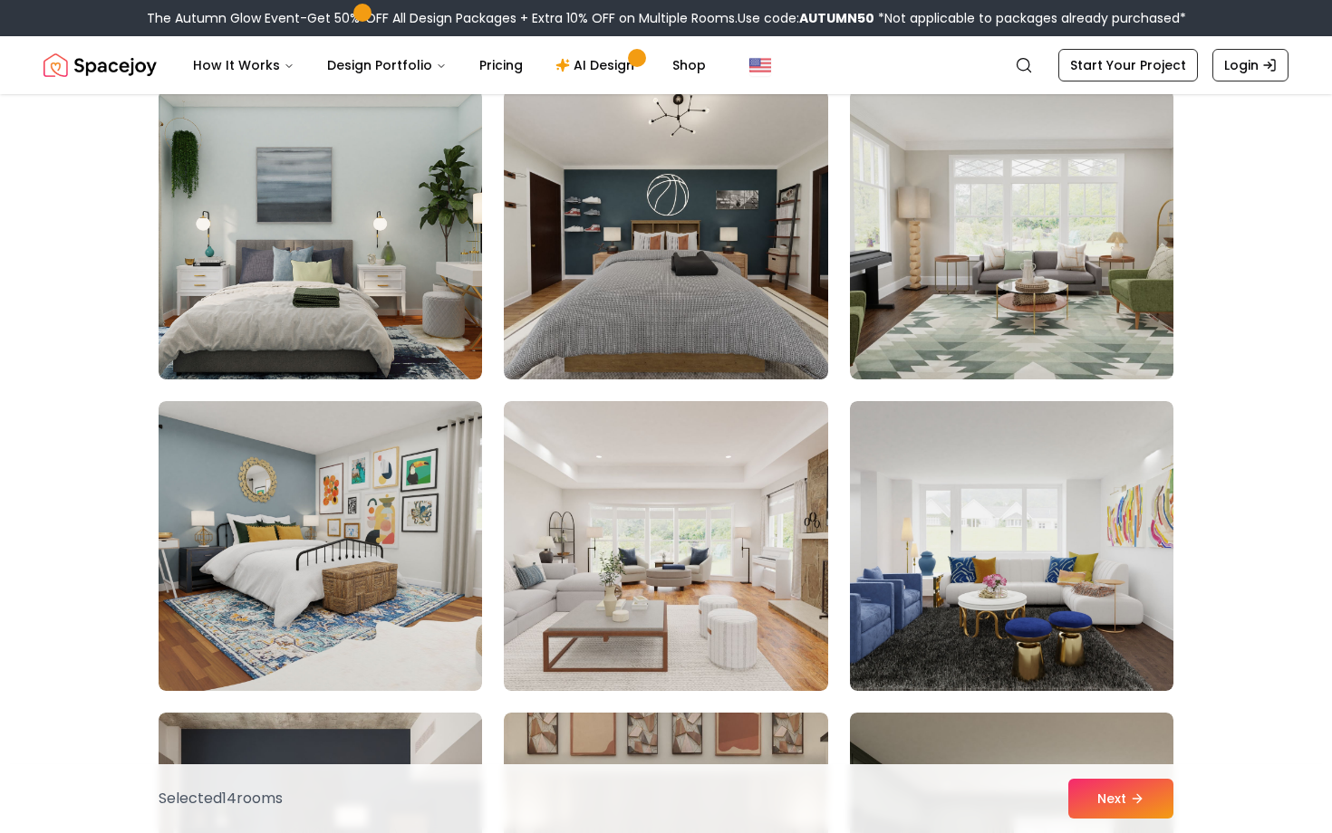
scroll to position [8883, 0]
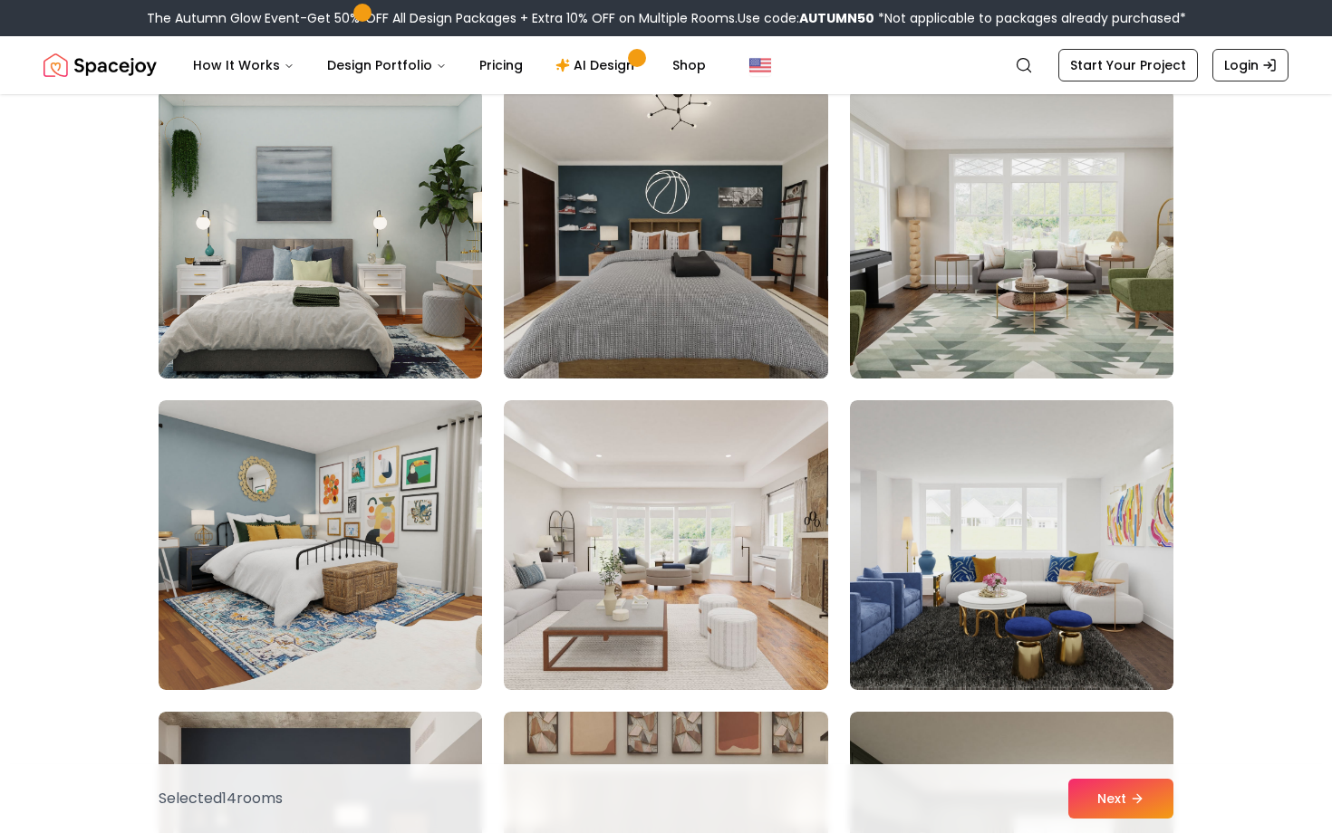
click at [664, 361] on img at bounding box center [666, 234] width 340 height 304
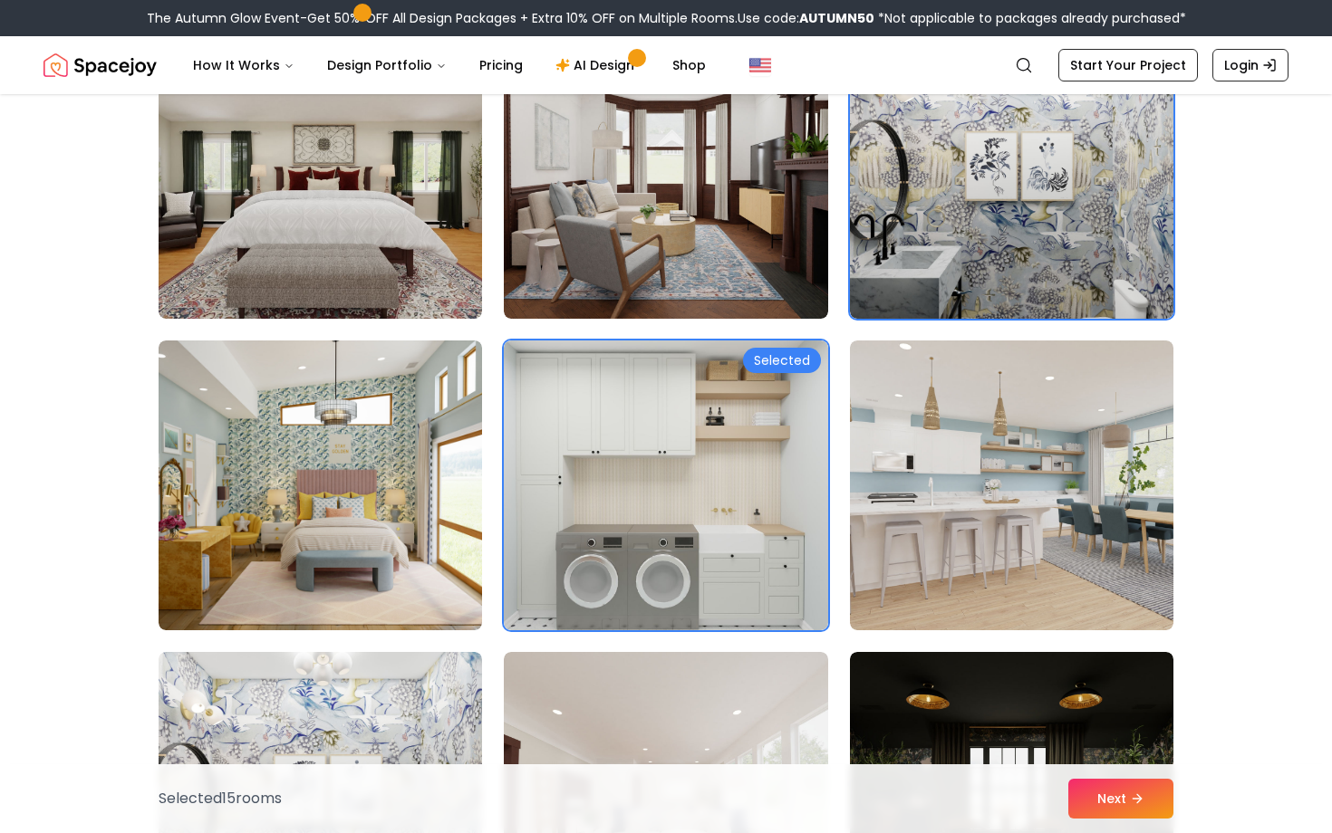
scroll to position [7693, 0]
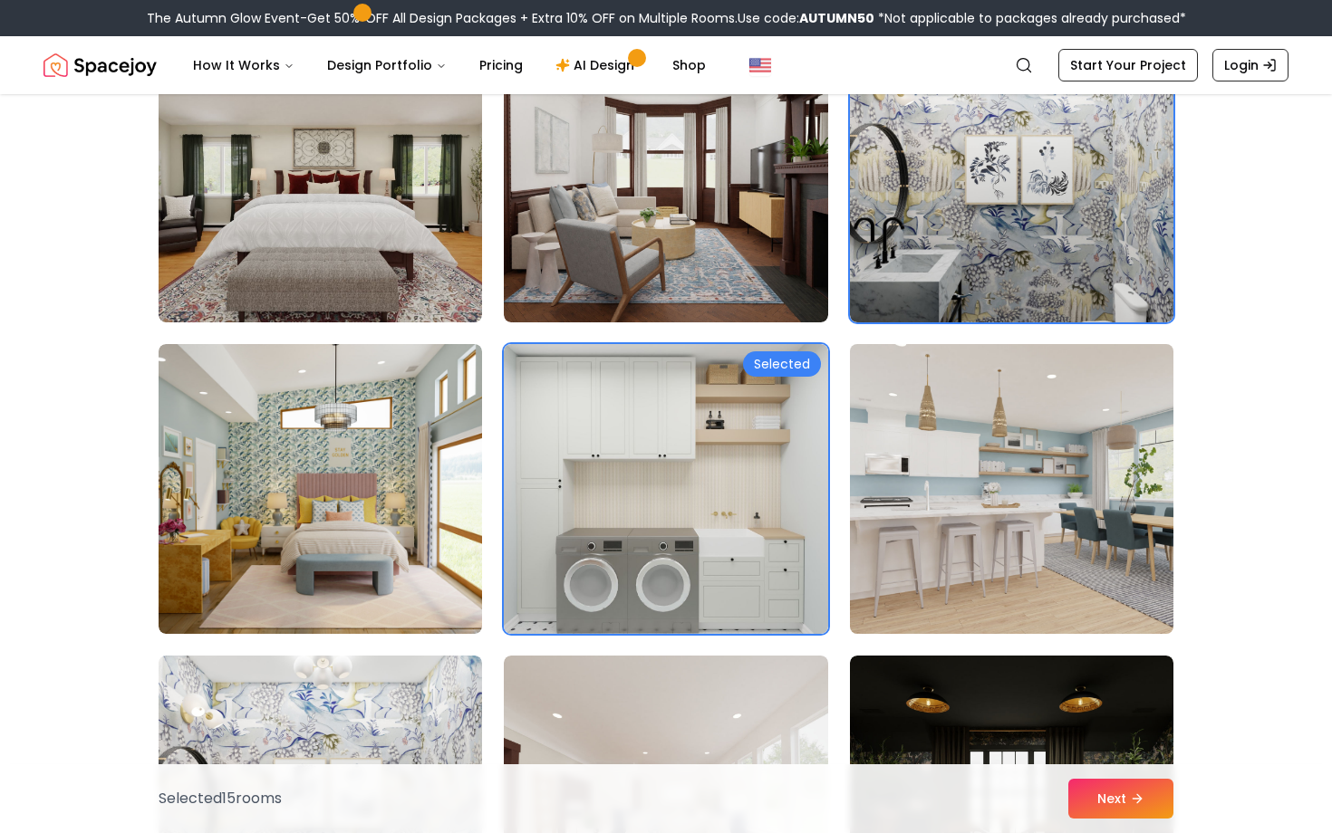
click at [996, 458] on img at bounding box center [1012, 489] width 340 height 304
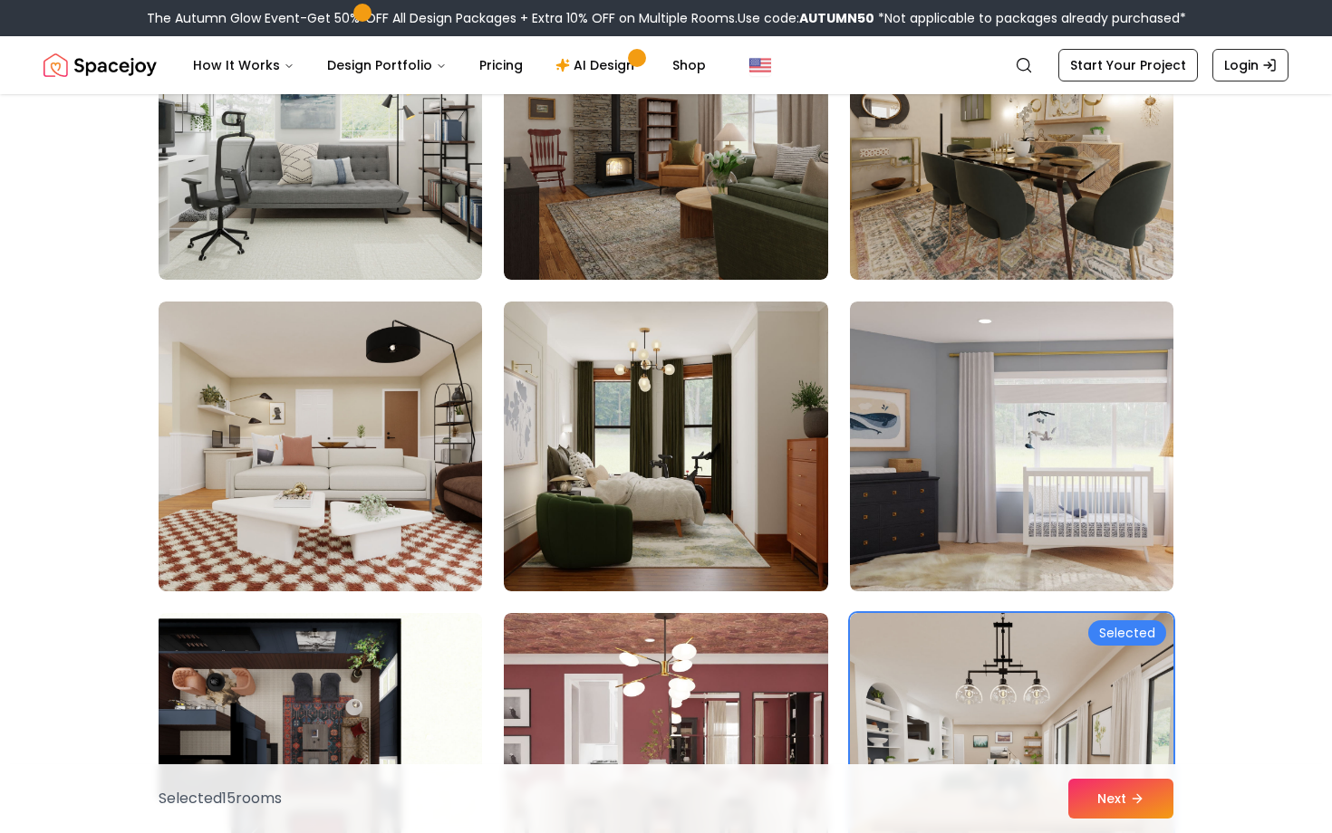
scroll to position [6020, 0]
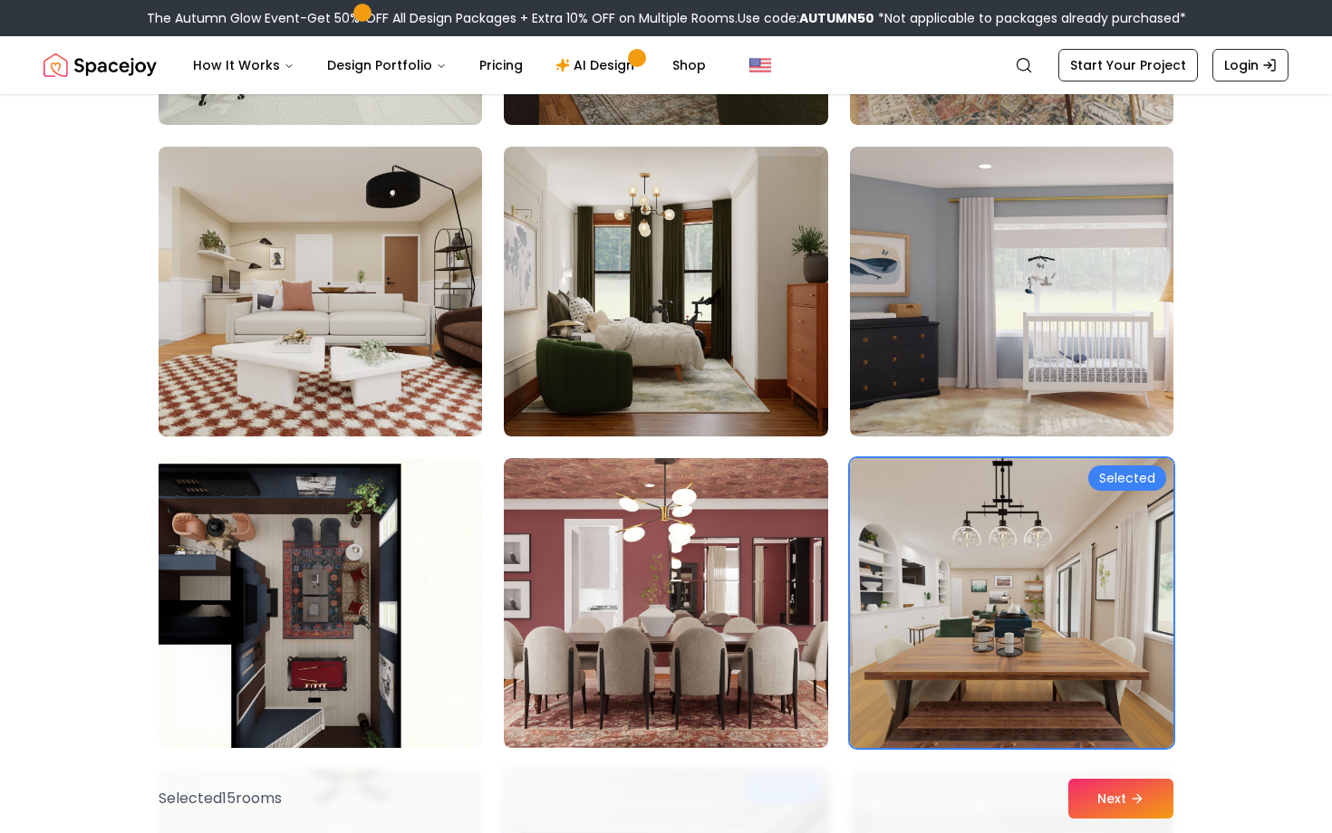
click at [899, 592] on img at bounding box center [1012, 603] width 340 height 304
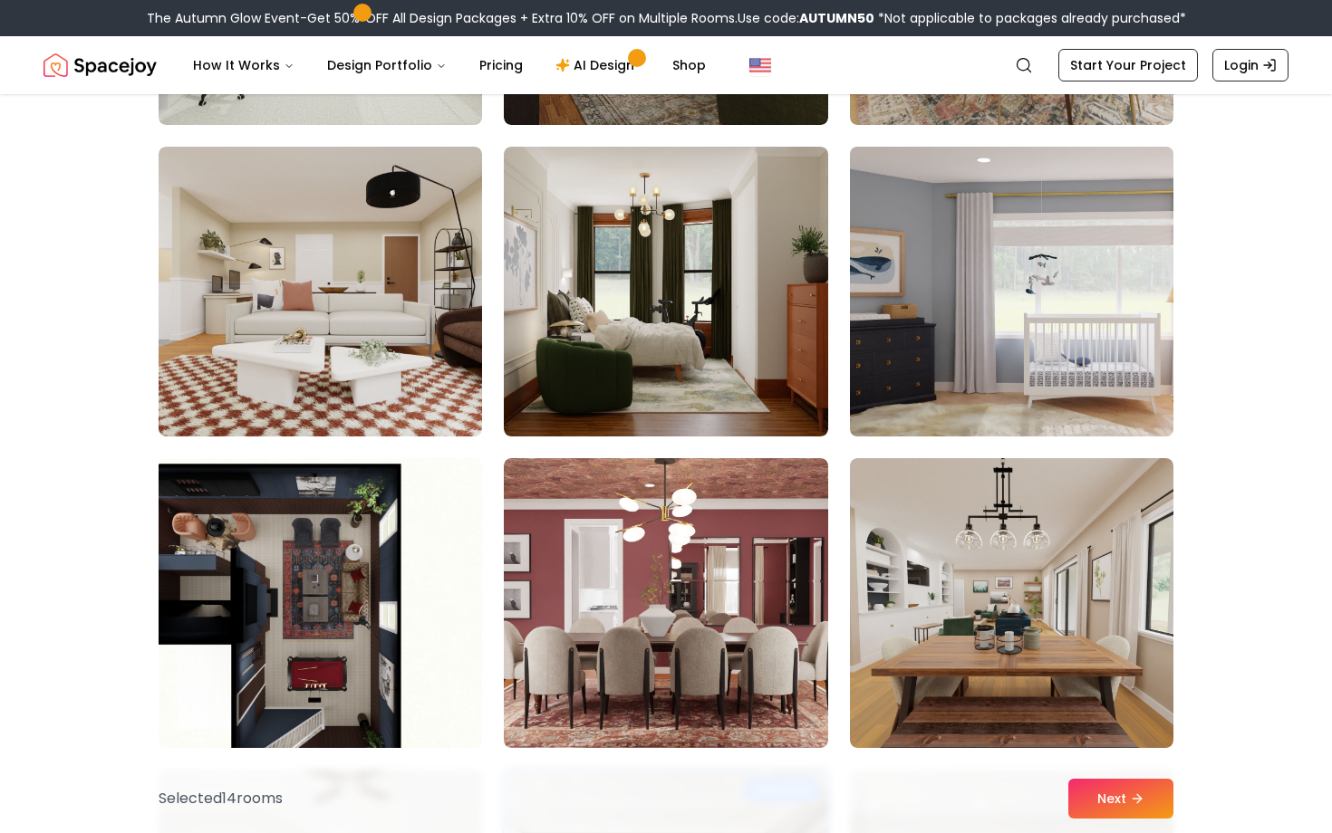
click at [921, 326] on img at bounding box center [1012, 292] width 340 height 304
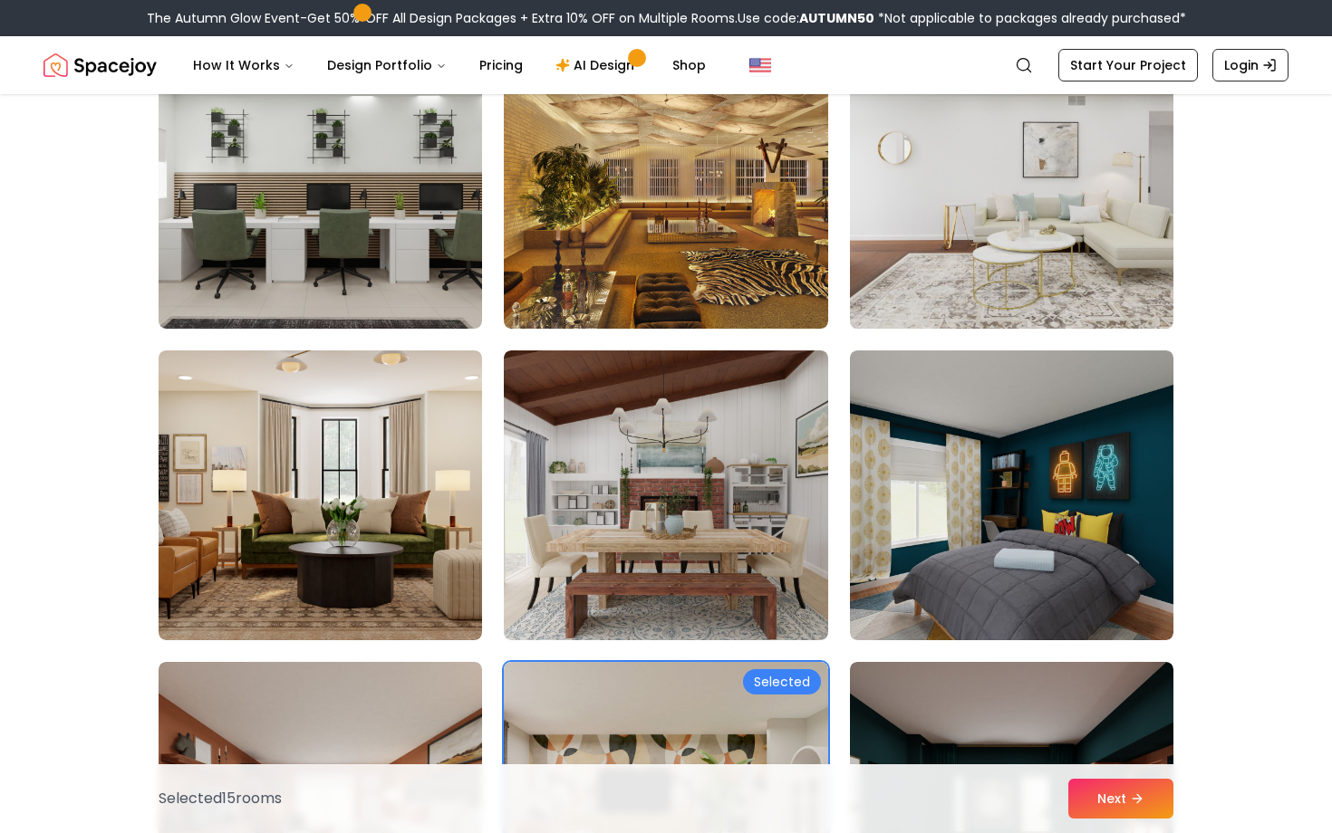
scroll to position [2715, 0]
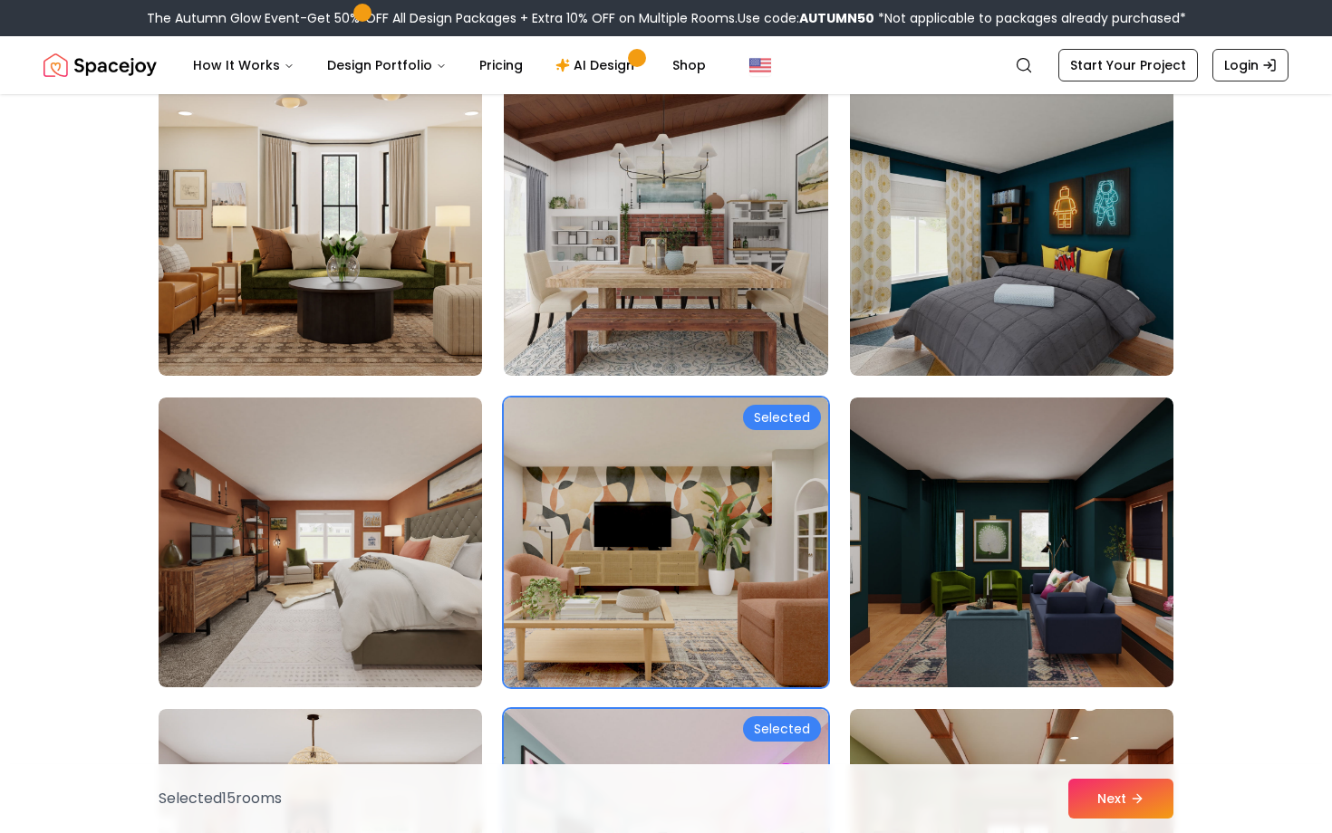
click at [704, 604] on img at bounding box center [666, 542] width 340 height 304
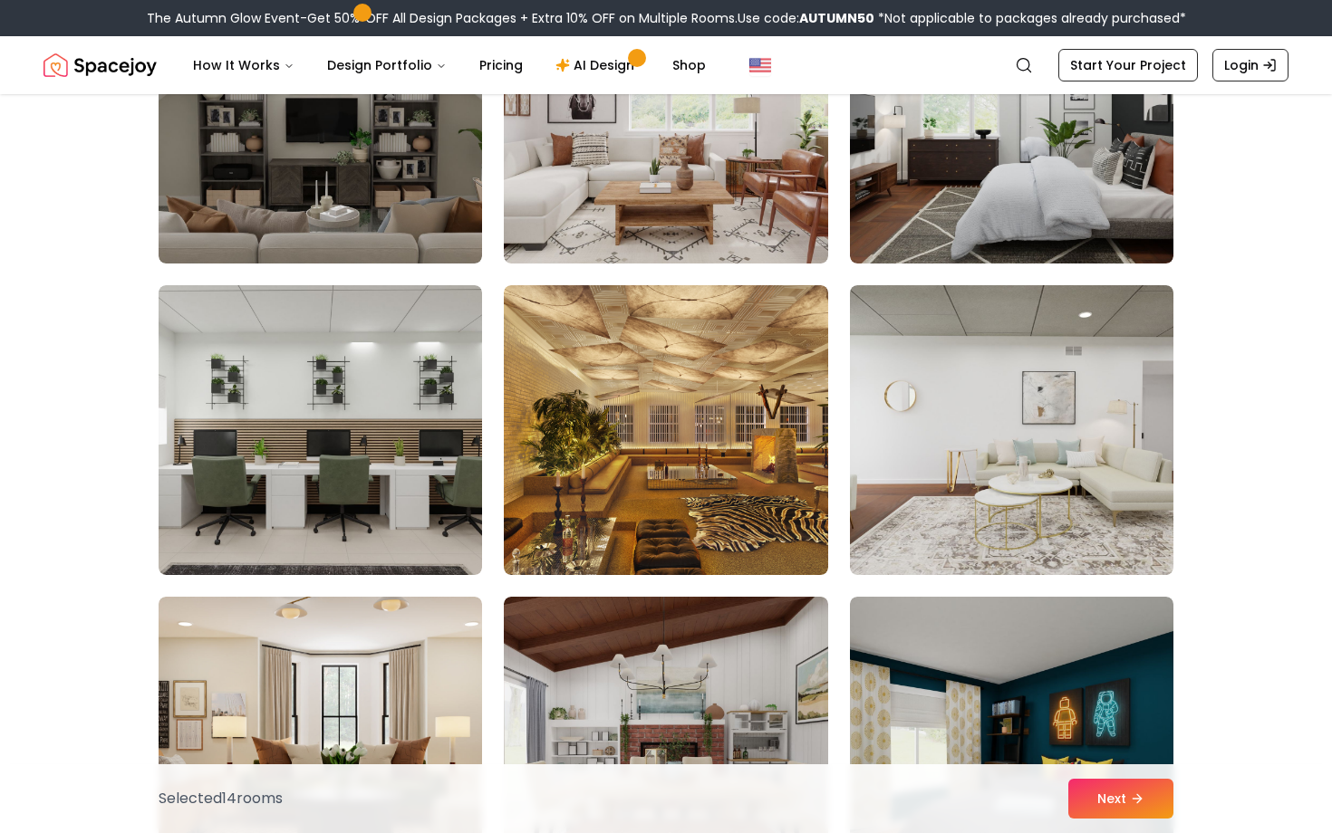
scroll to position [2450, 0]
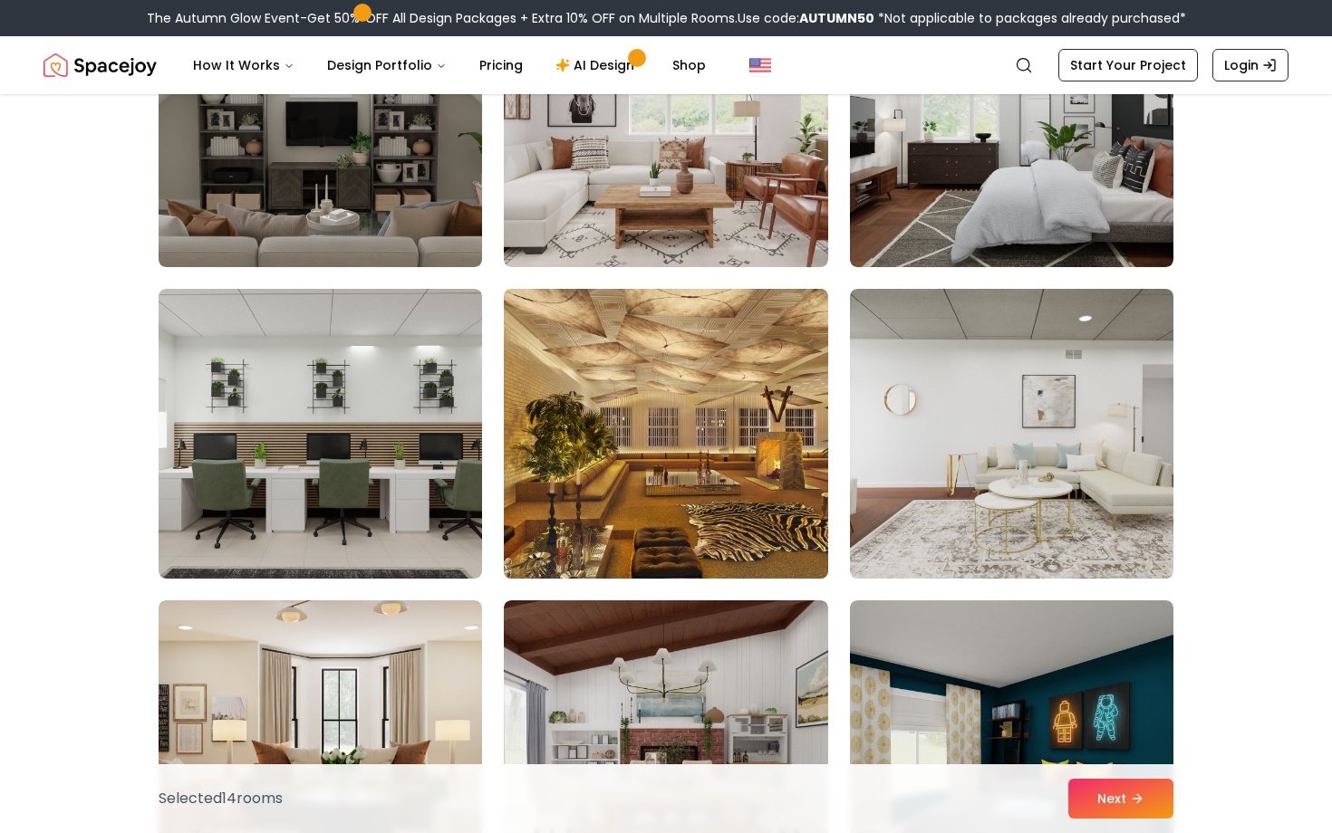
click at [687, 559] on img at bounding box center [666, 434] width 340 height 304
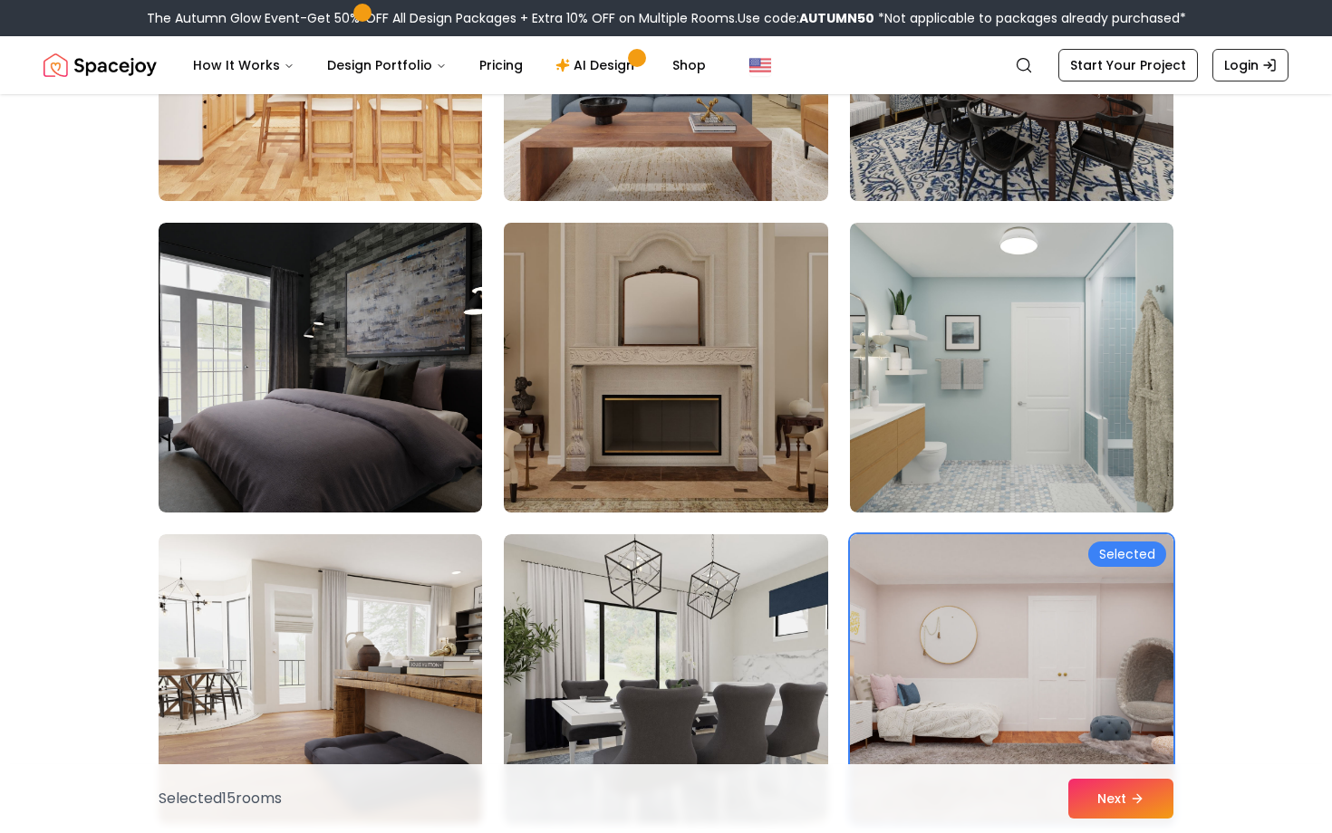
scroll to position [962, 0]
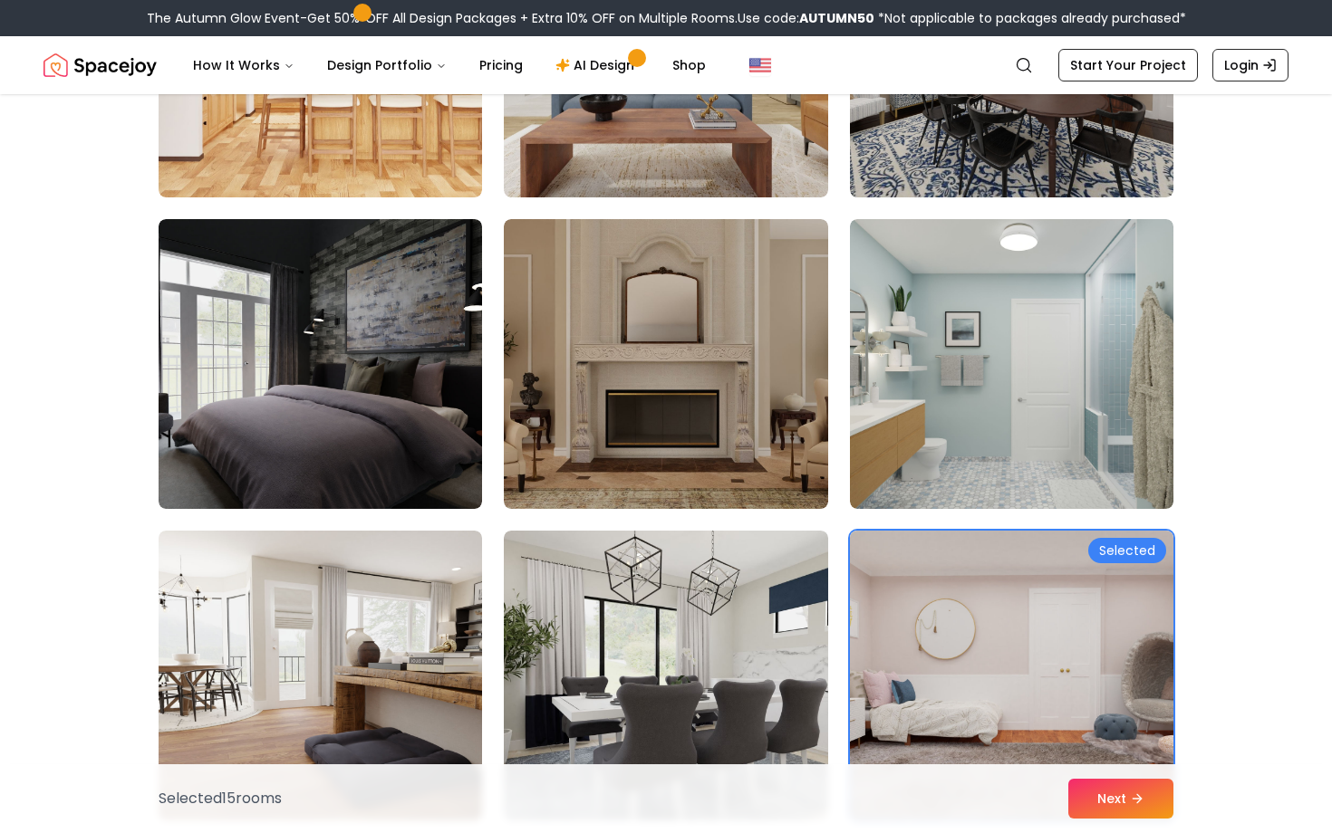
click at [1013, 601] on img at bounding box center [1012, 676] width 340 height 304
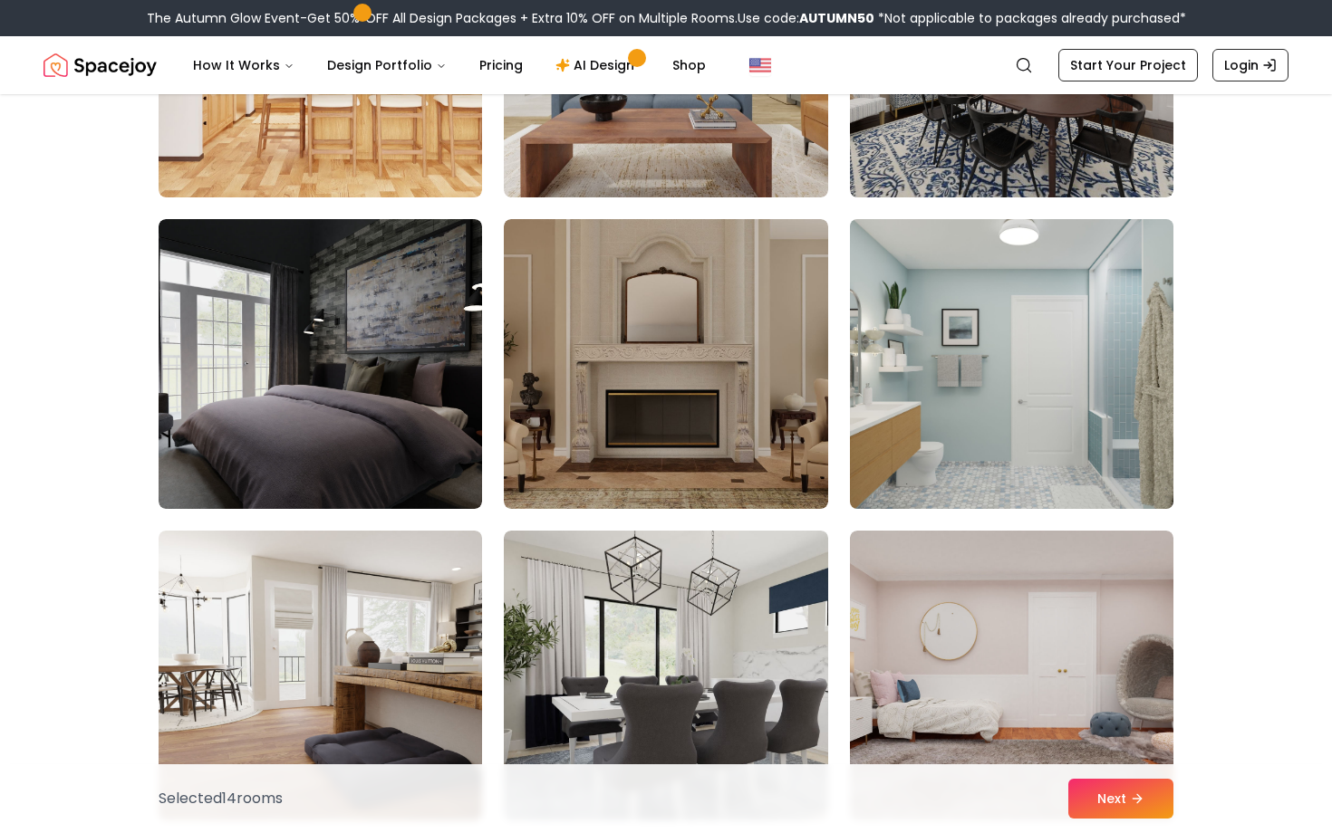
click at [891, 343] on img at bounding box center [1012, 364] width 340 height 304
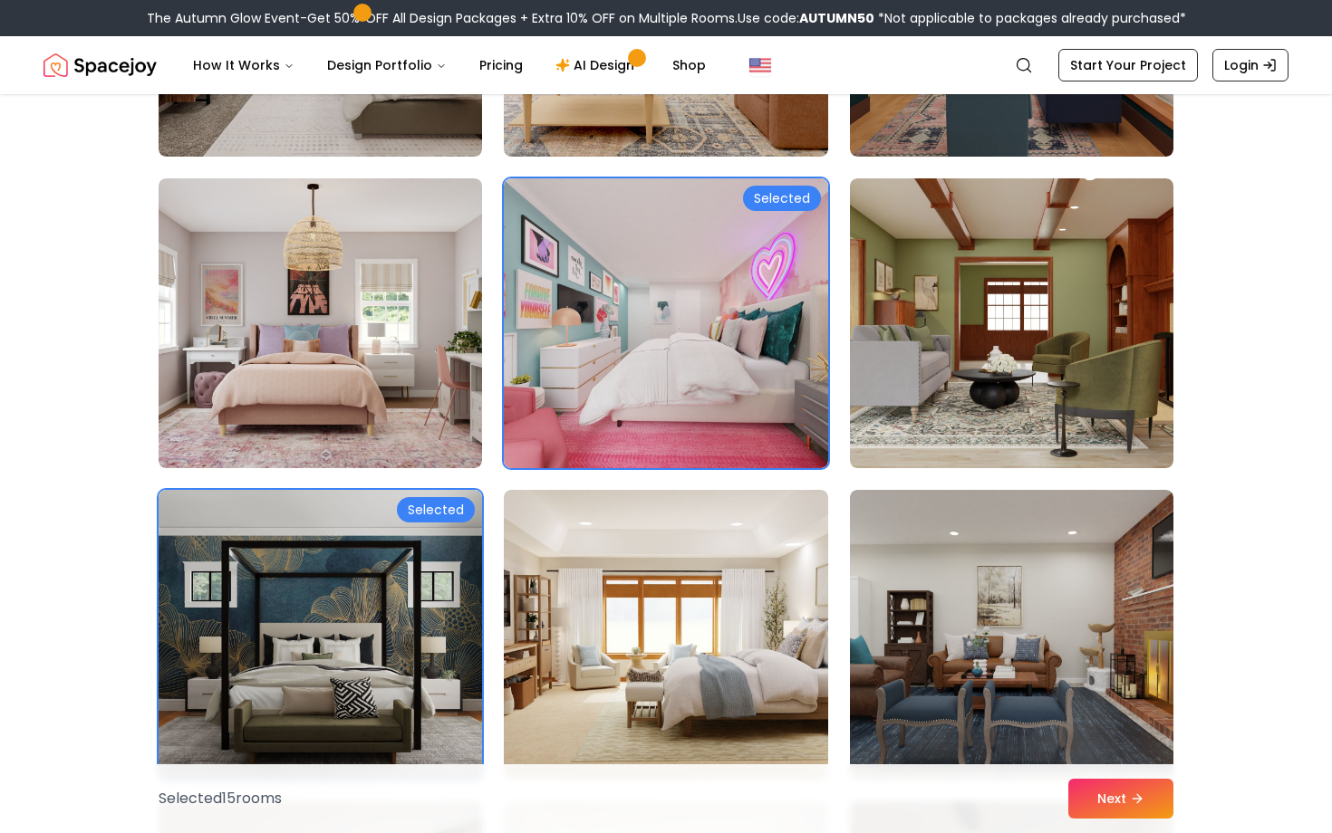
scroll to position [3508, 0]
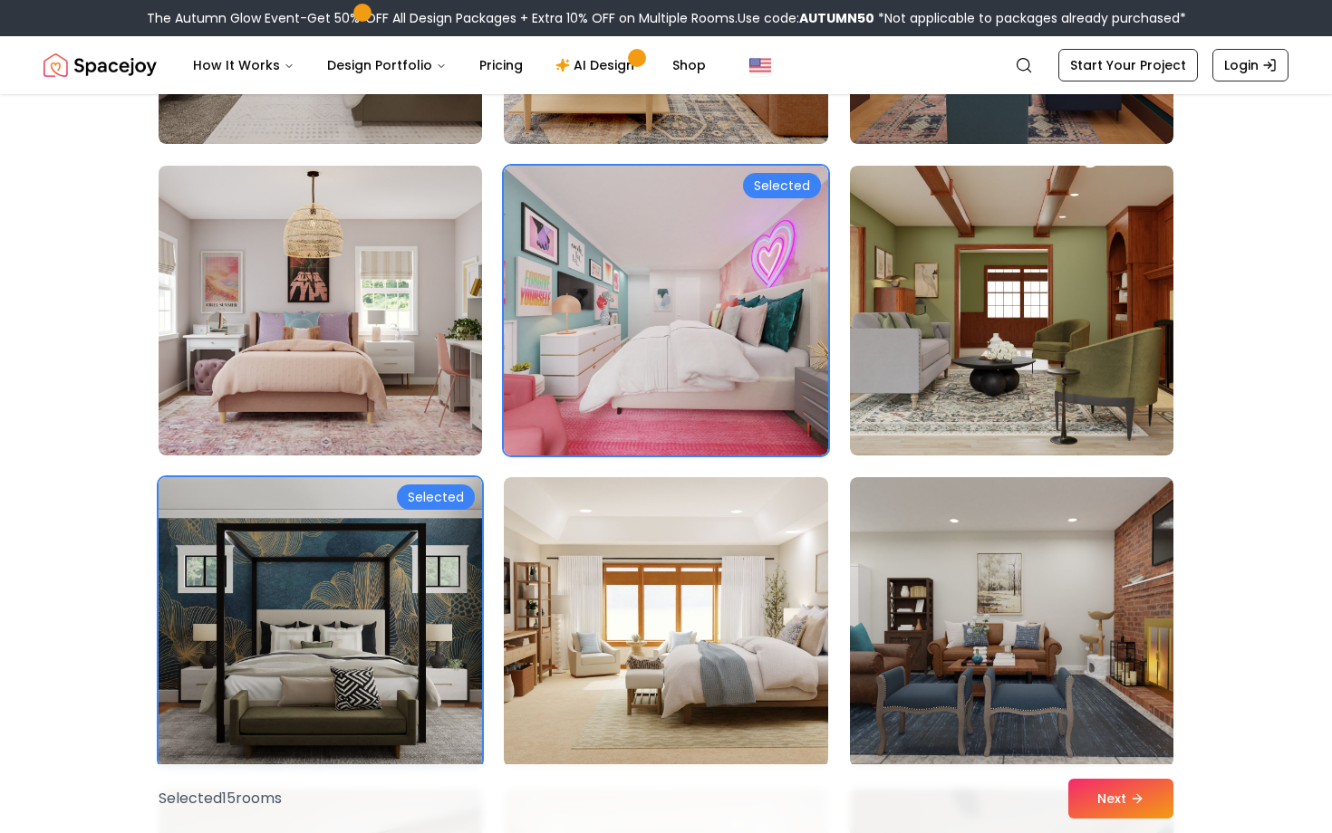
click at [375, 539] on img at bounding box center [320, 622] width 340 height 304
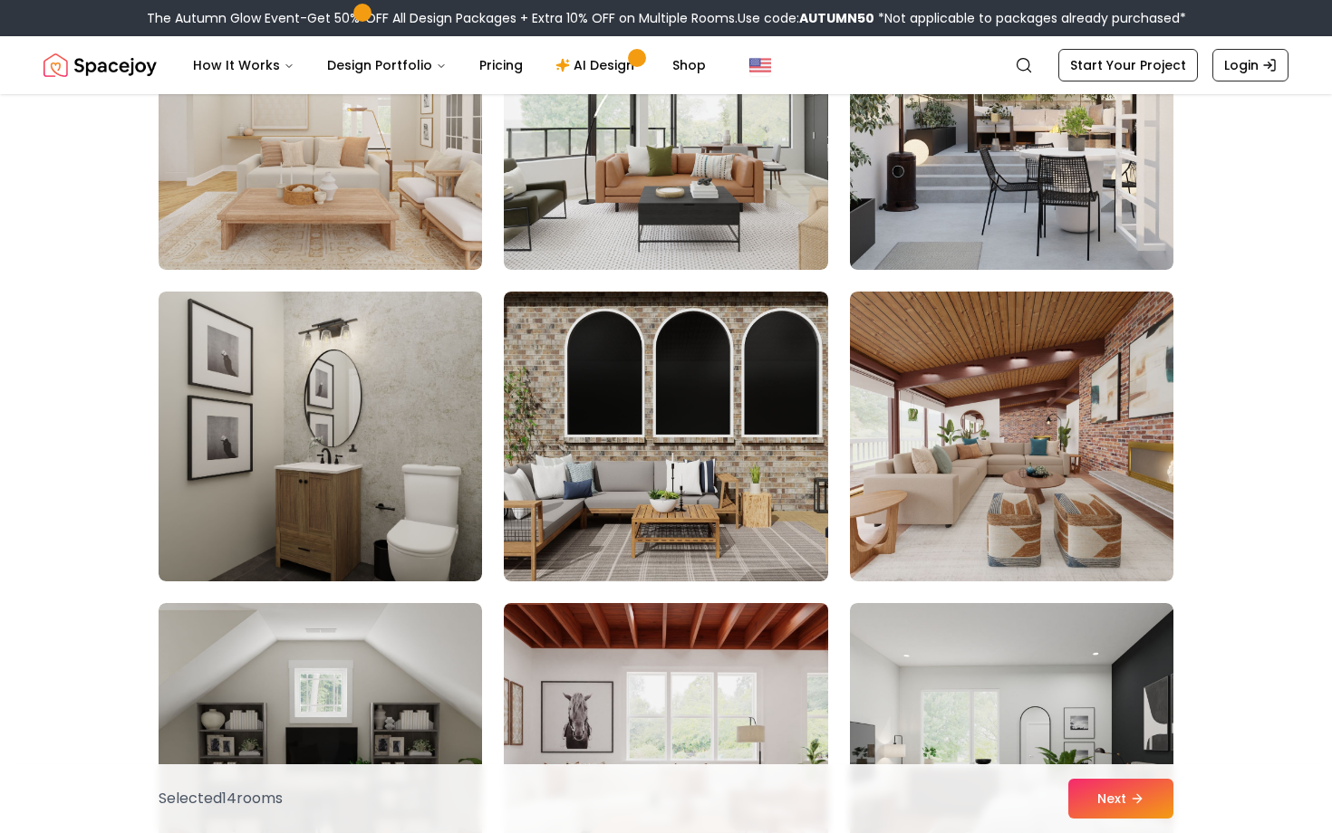
scroll to position [1825, 0]
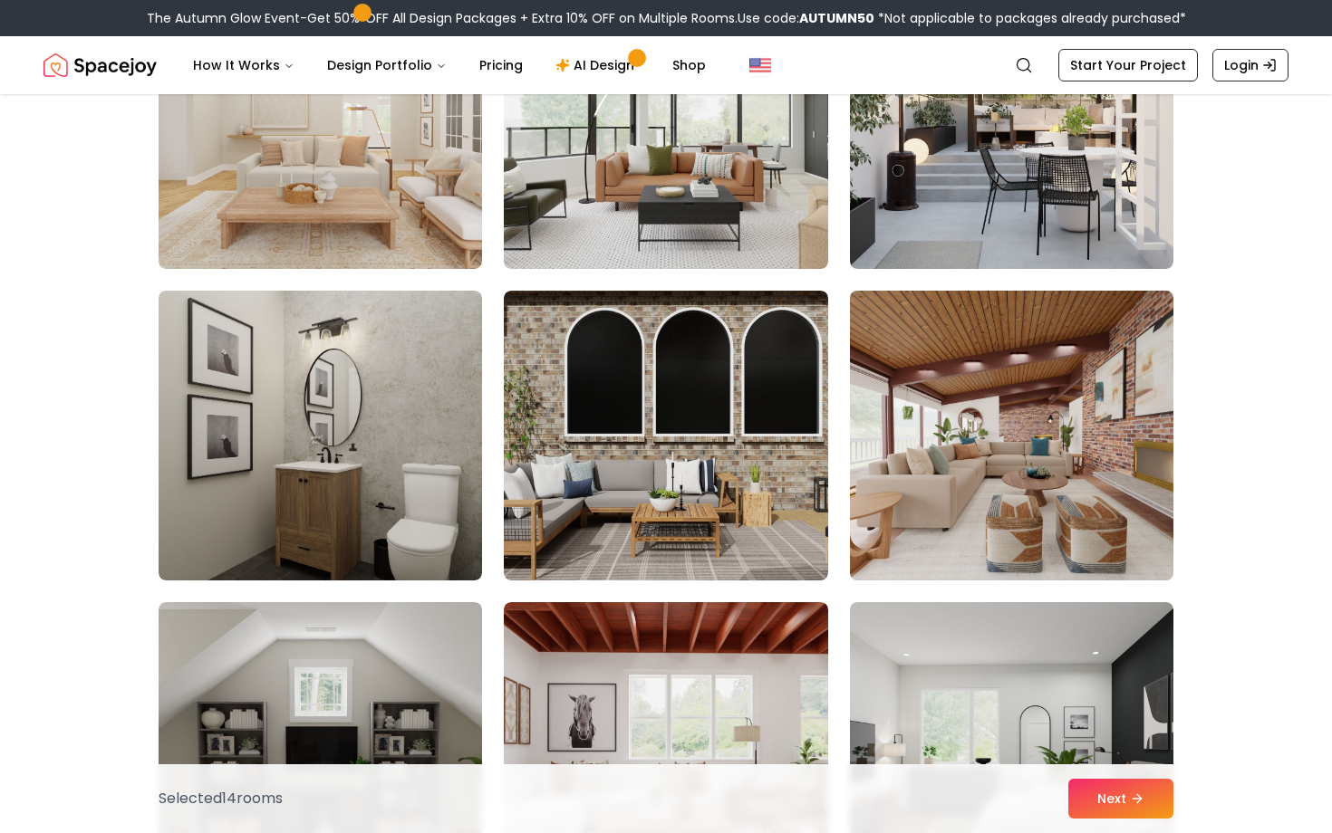
click at [978, 441] on img at bounding box center [1012, 436] width 340 height 304
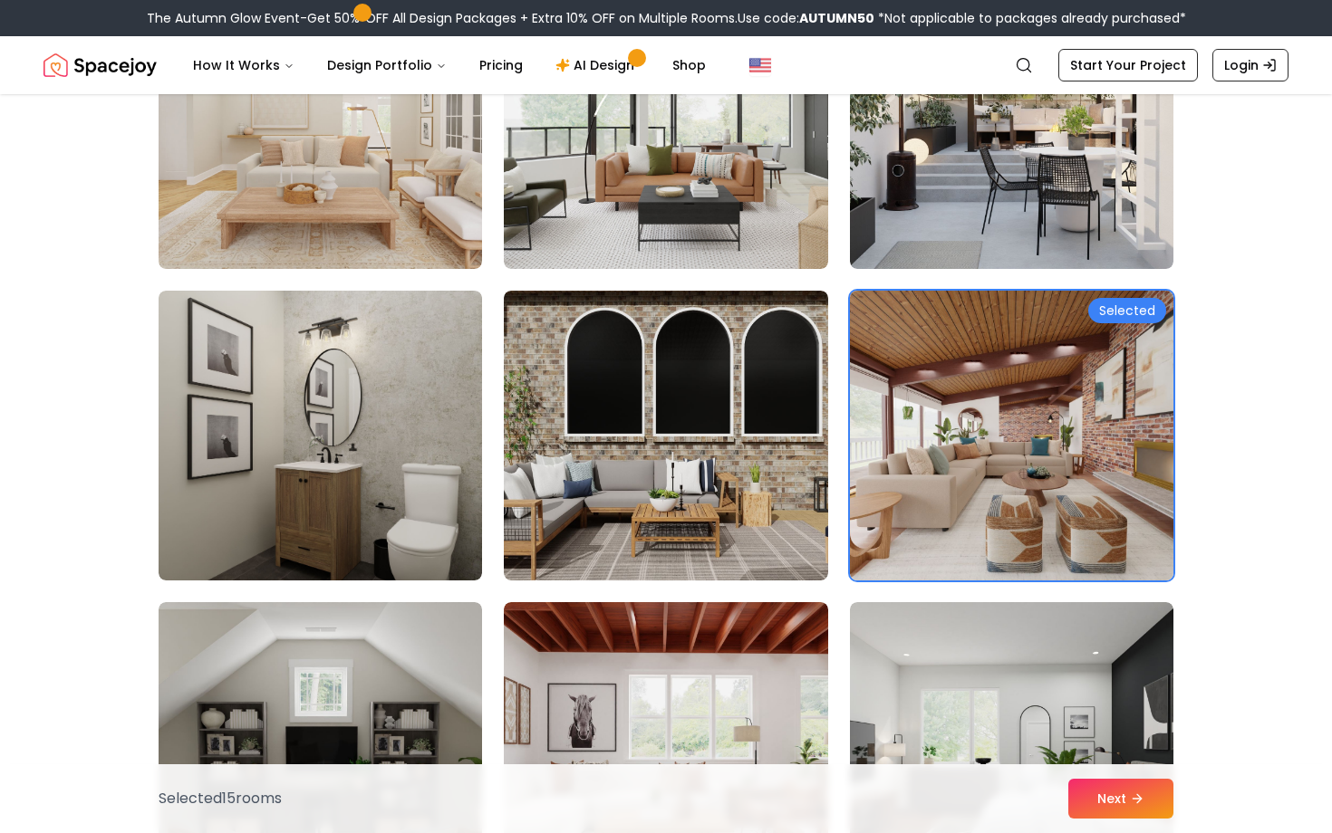
scroll to position [1640, 0]
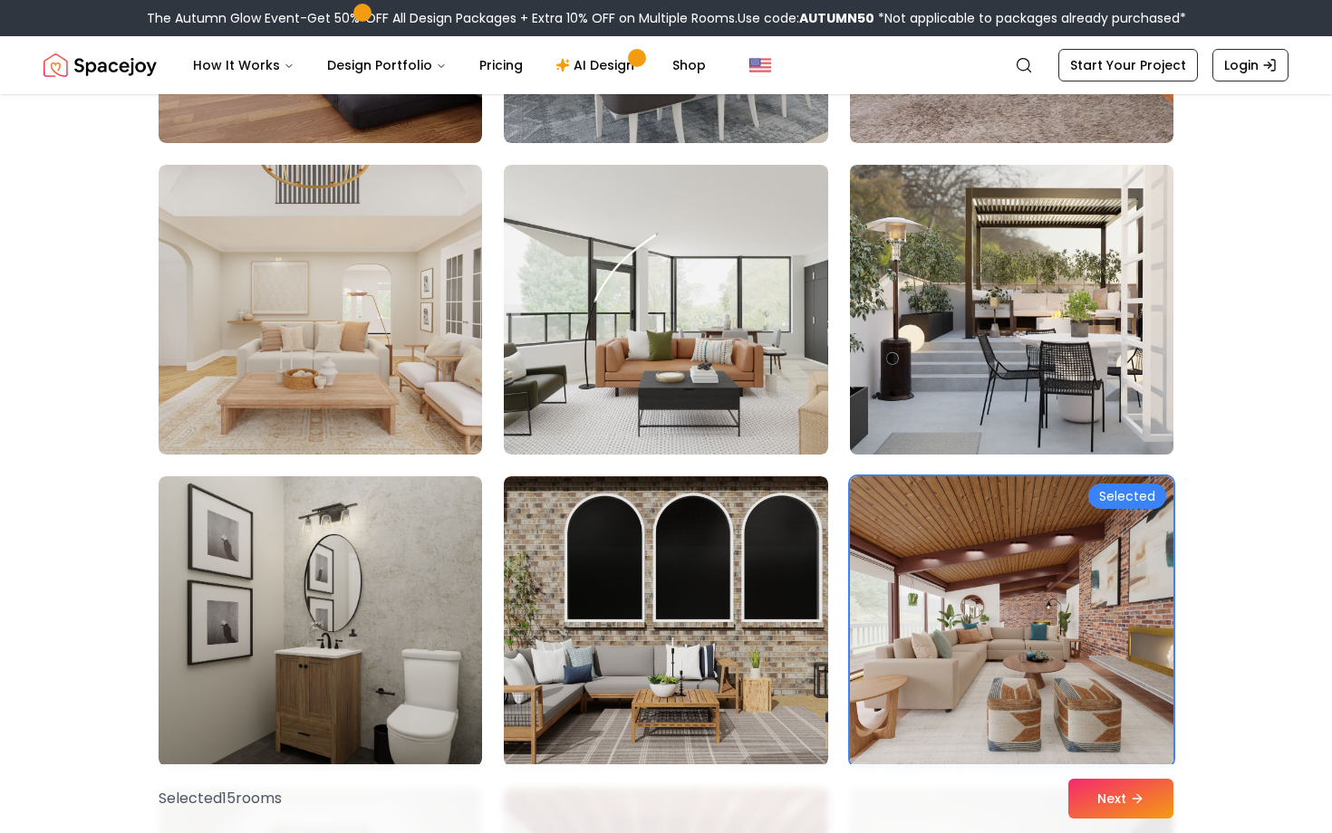
click at [969, 417] on img at bounding box center [1012, 310] width 340 height 304
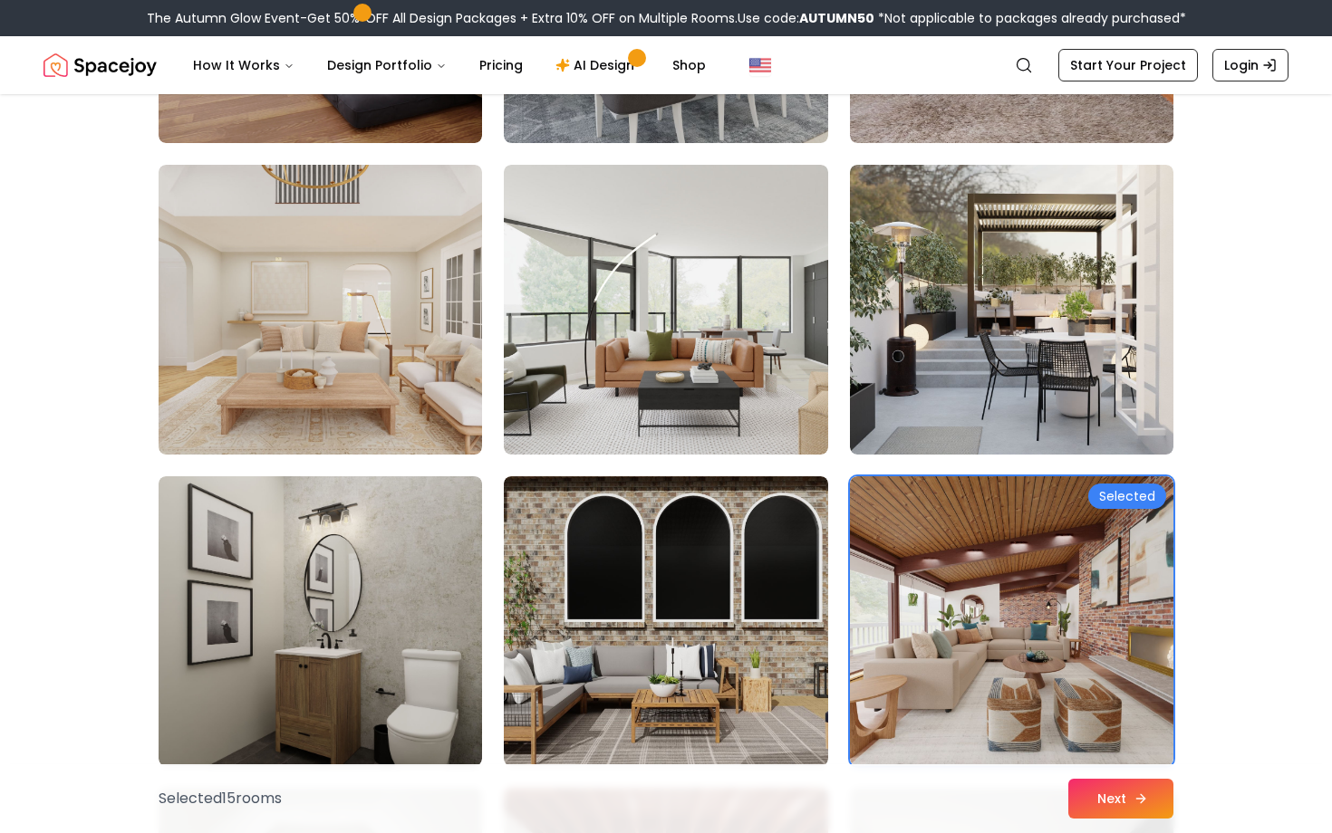
click at [1100, 810] on button "Next" at bounding box center [1120, 799] width 105 height 40
